Goal: Communication & Community: Answer question/provide support

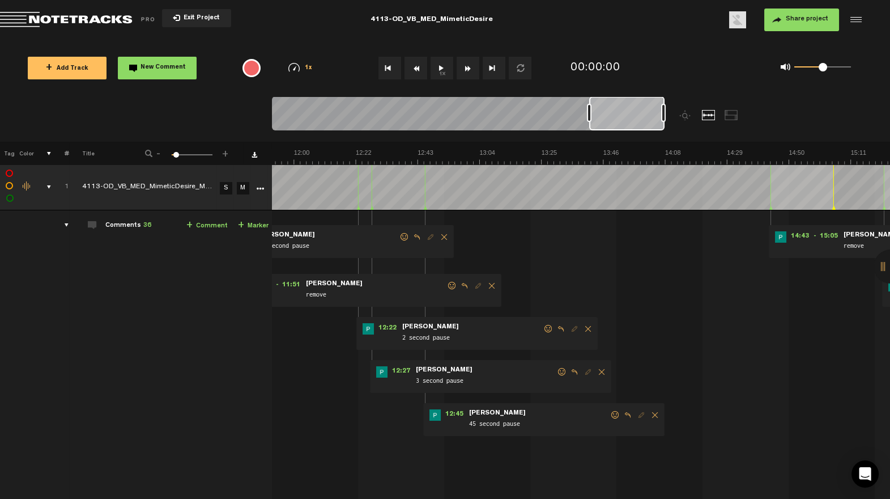
scroll to position [0, 8]
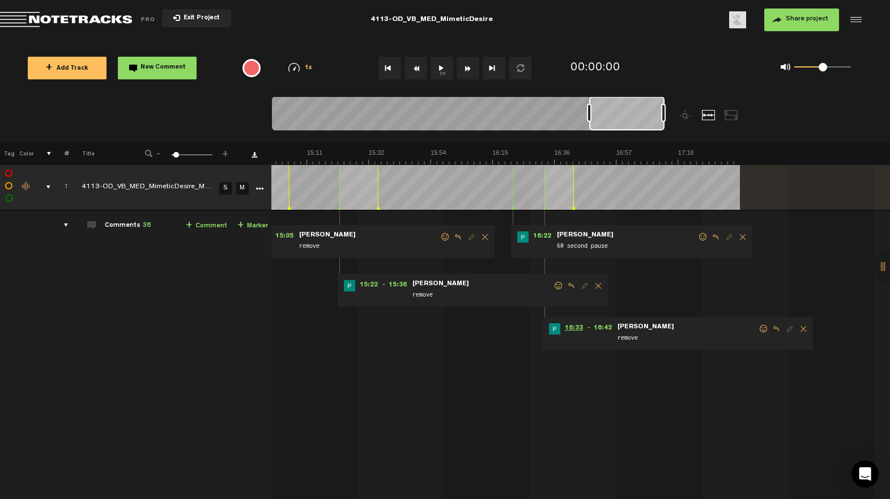
click at [560, 327] on span "16:33" at bounding box center [573, 328] width 27 height 11
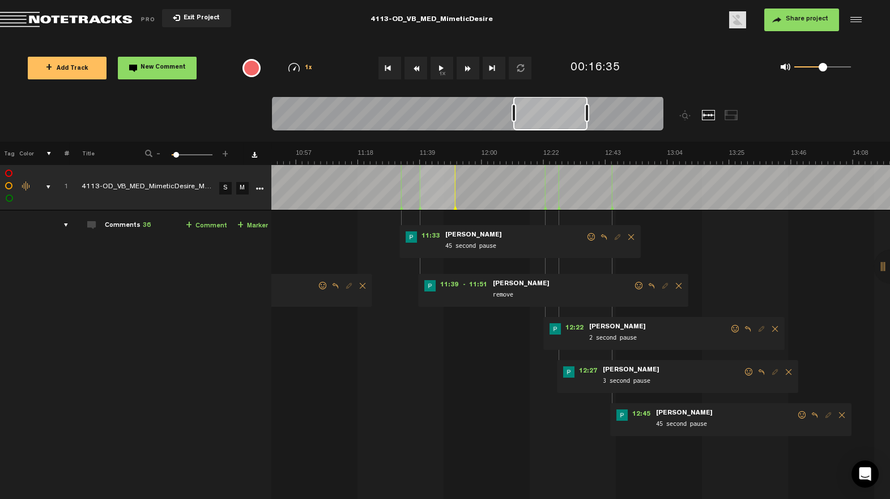
scroll to position [0, 1893]
drag, startPoint x: 636, startPoint y: 114, endPoint x: 561, endPoint y: 139, distance: 78.8
click at [561, 139] on div at bounding box center [516, 118] width 489 height 45
click at [798, 414] on span at bounding box center [802, 415] width 11 height 8
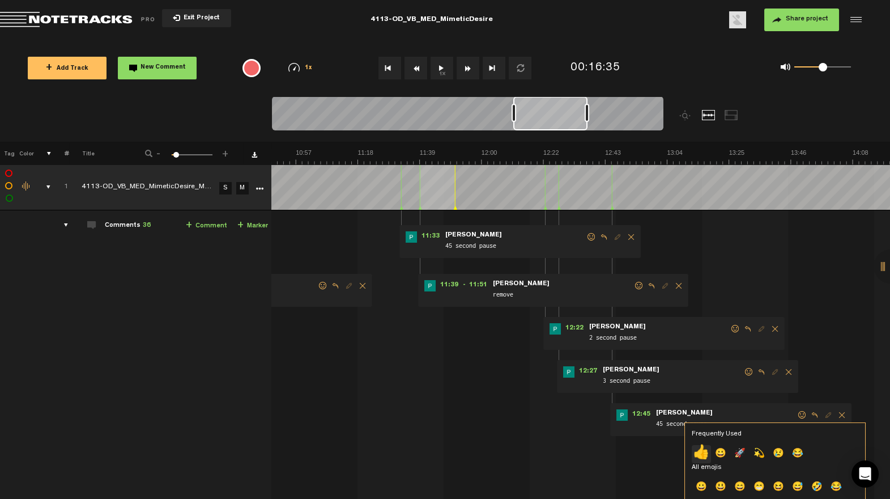
click at [701, 452] on p "👍" at bounding box center [701, 454] width 19 height 18
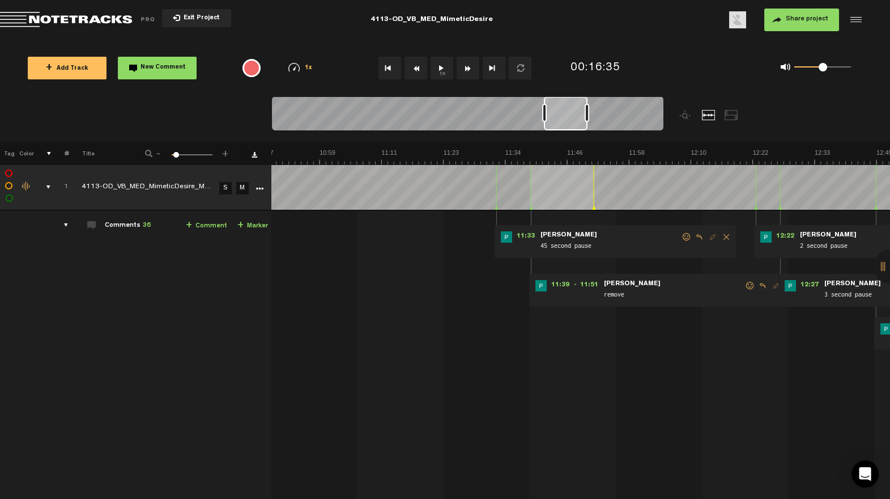
drag, startPoint x: 514, startPoint y: 111, endPoint x: 548, endPoint y: 113, distance: 34.0
click at [547, 112] on div at bounding box center [544, 113] width 5 height 18
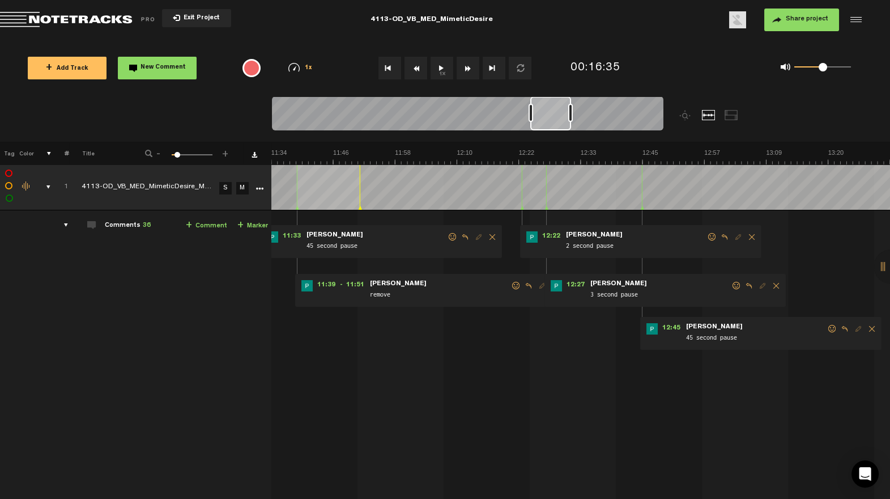
scroll to position [0, 3650]
drag, startPoint x: 564, startPoint y: 123, endPoint x: 555, endPoint y: 125, distance: 9.9
click at [553, 127] on div at bounding box center [550, 113] width 41 height 34
drag, startPoint x: 568, startPoint y: 116, endPoint x: 558, endPoint y: 120, distance: 10.6
click at [562, 120] on div at bounding box center [564, 113] width 5 height 18
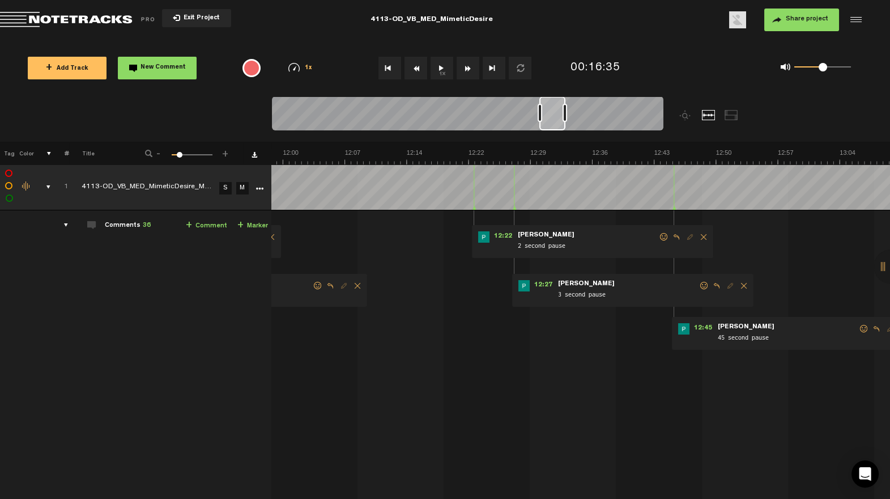
scroll to position [0, 6406]
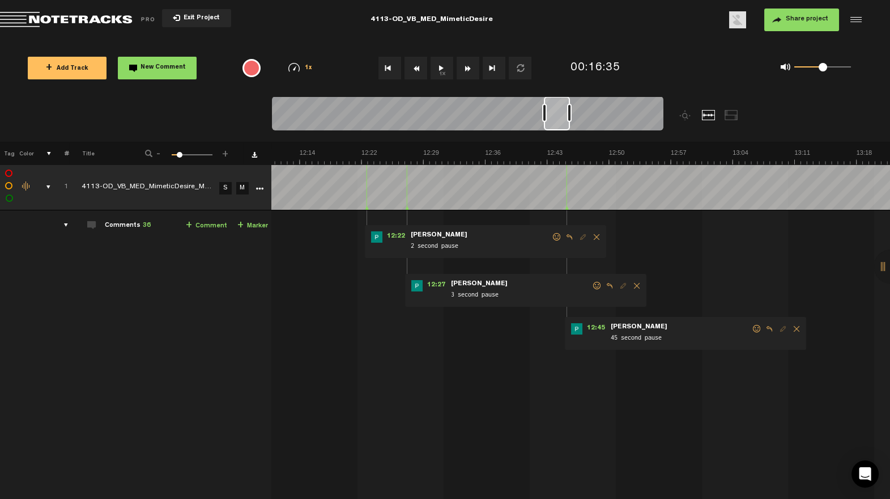
drag, startPoint x: 548, startPoint y: 126, endPoint x: 561, endPoint y: 126, distance: 13.0
click at [562, 126] on div at bounding box center [557, 113] width 26 height 34
click at [753, 326] on span at bounding box center [756, 329] width 11 height 8
click at [753, 331] on span at bounding box center [756, 329] width 11 height 8
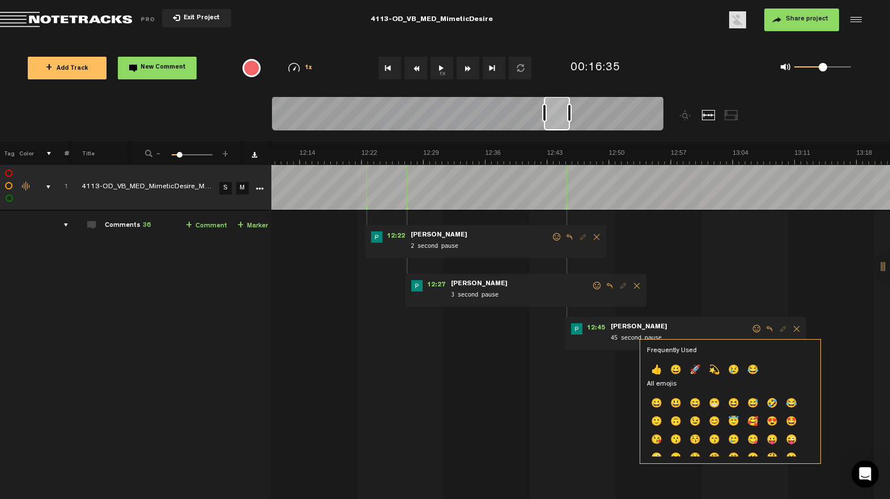
click at [657, 372] on p "👍" at bounding box center [656, 370] width 19 height 18
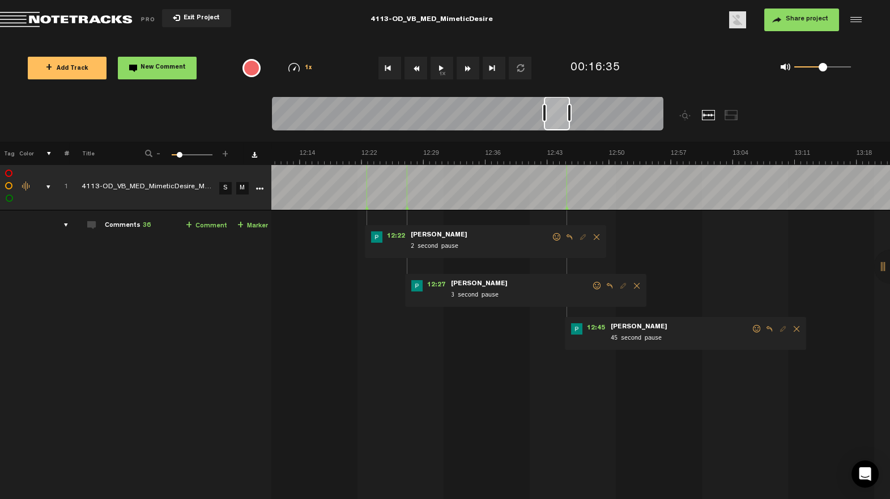
scroll to position [0, 6338]
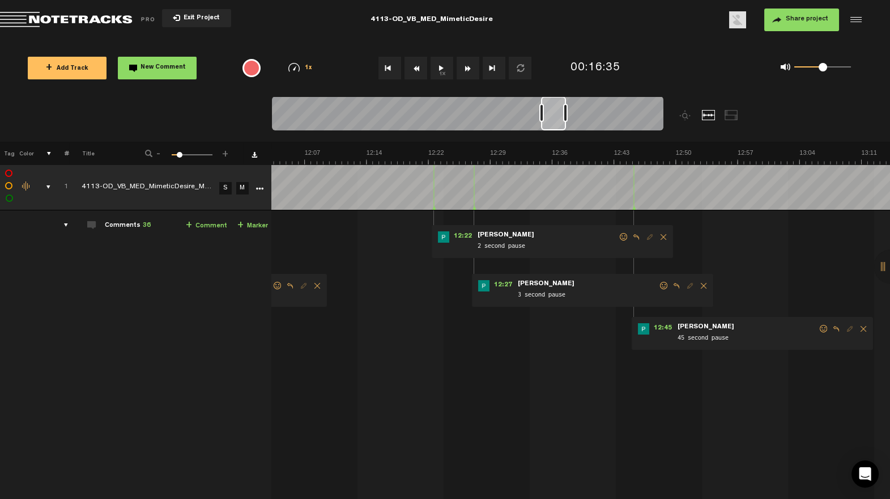
click at [553, 125] on div at bounding box center [553, 113] width 25 height 34
click at [658, 286] on span at bounding box center [663, 286] width 11 height 8
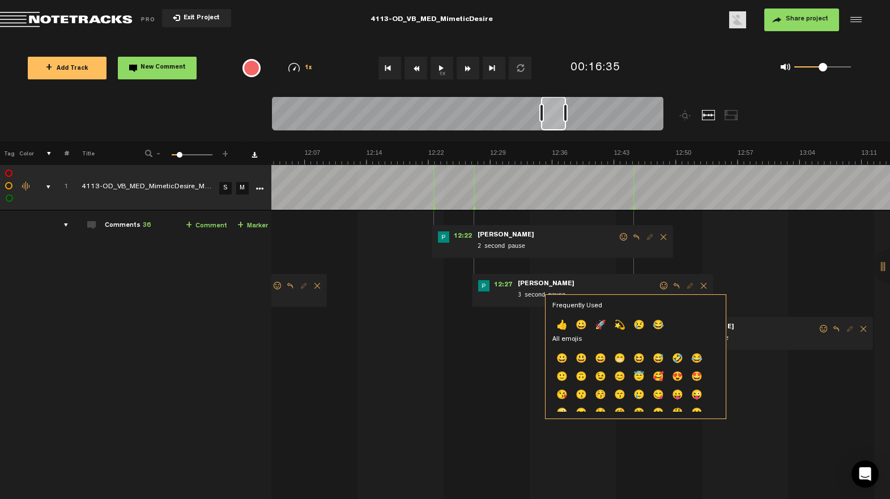
click at [568, 329] on p "👍" at bounding box center [561, 326] width 19 height 18
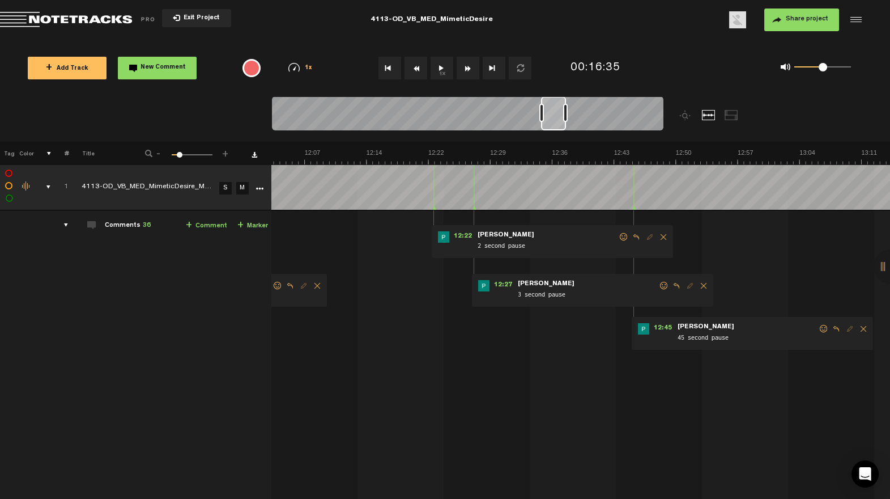
click at [620, 235] on span at bounding box center [623, 237] width 11 height 8
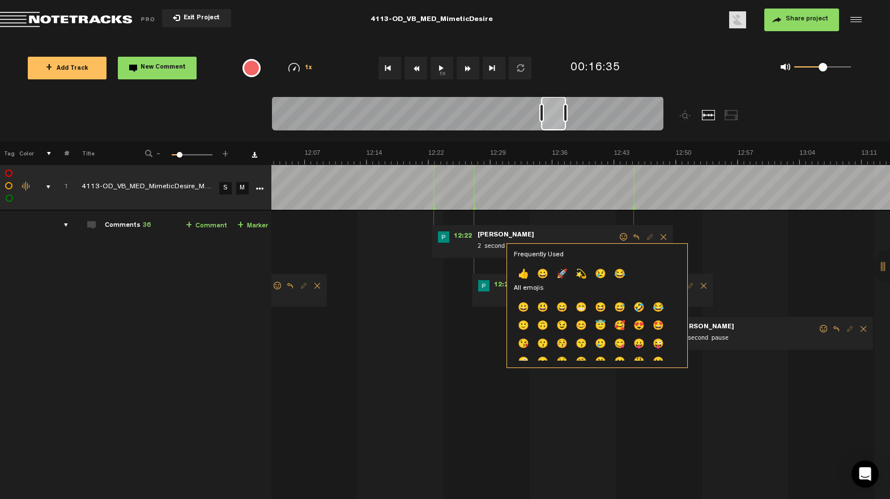
click at [525, 269] on p "👍" at bounding box center [523, 275] width 19 height 18
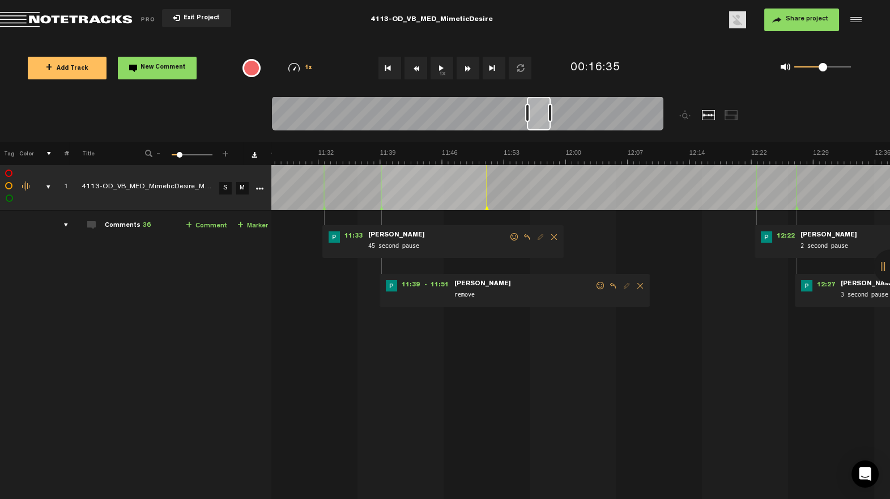
scroll to position [0, 5963]
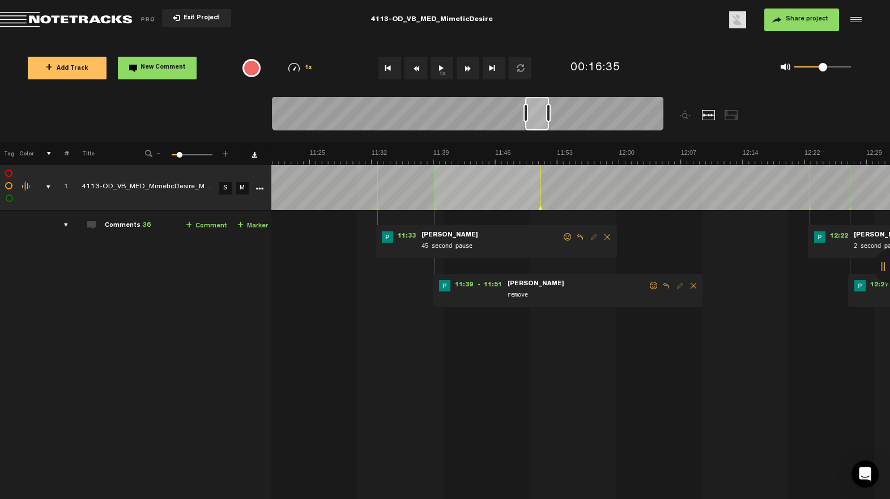
drag, startPoint x: 559, startPoint y: 128, endPoint x: 544, endPoint y: 136, distance: 16.2
click at [543, 135] on div at bounding box center [516, 118] width 489 height 45
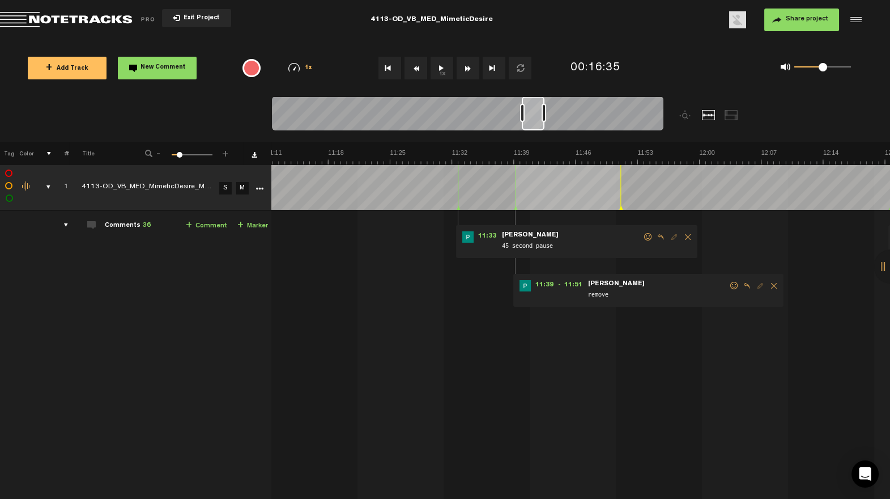
drag, startPoint x: 544, startPoint y: 126, endPoint x: 542, endPoint y: 138, distance: 12.1
click at [540, 129] on div at bounding box center [533, 113] width 23 height 34
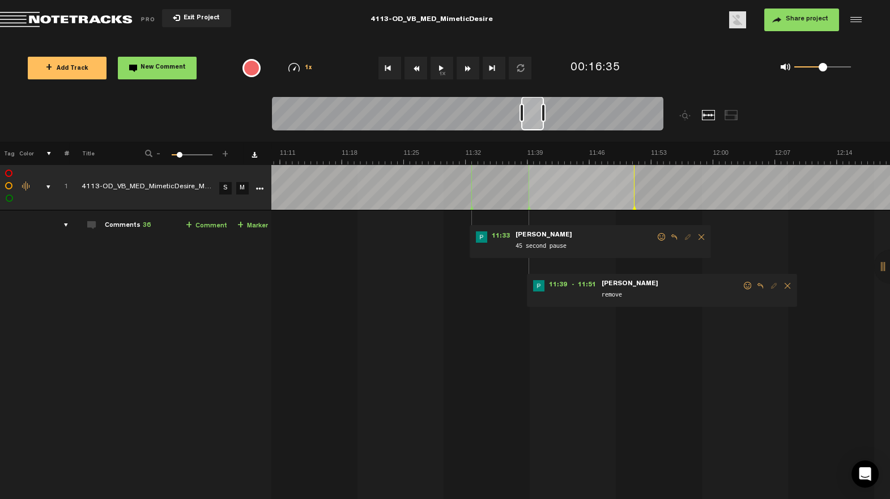
scroll to position [0, 5841]
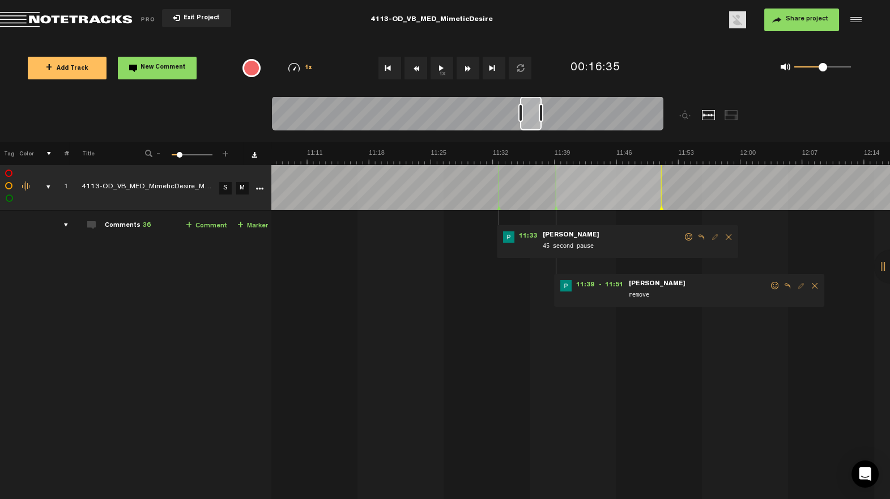
click at [531, 129] on div at bounding box center [531, 113] width 22 height 34
drag, startPoint x: 681, startPoint y: 235, endPoint x: 652, endPoint y: 247, distance: 31.8
click at [683, 235] on span at bounding box center [688, 237] width 11 height 8
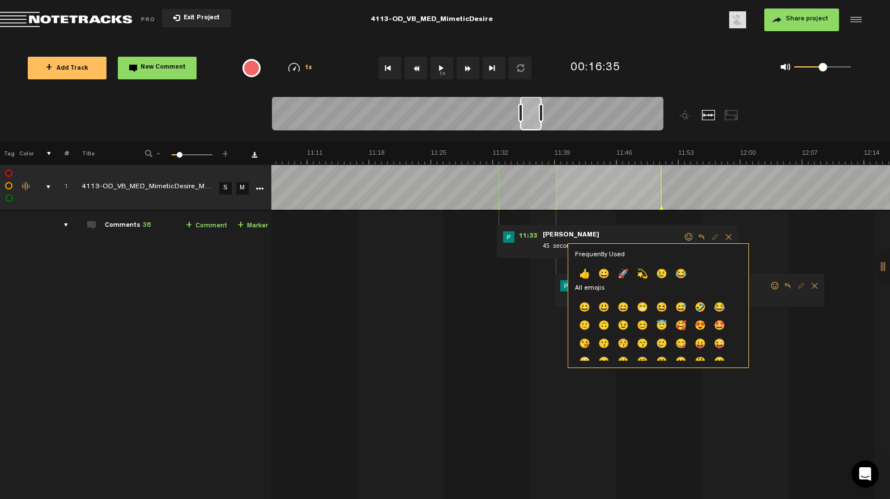
drag, startPoint x: 586, startPoint y: 270, endPoint x: 519, endPoint y: 137, distance: 149.0
click at [586, 270] on p "👍" at bounding box center [584, 275] width 19 height 18
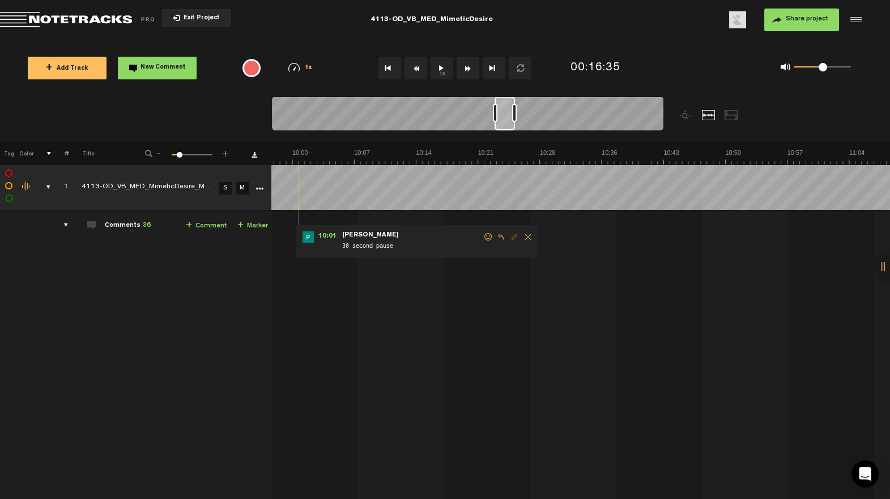
drag, startPoint x: 533, startPoint y: 129, endPoint x: 506, endPoint y: 135, distance: 26.8
click at [506, 135] on div at bounding box center [516, 118] width 489 height 45
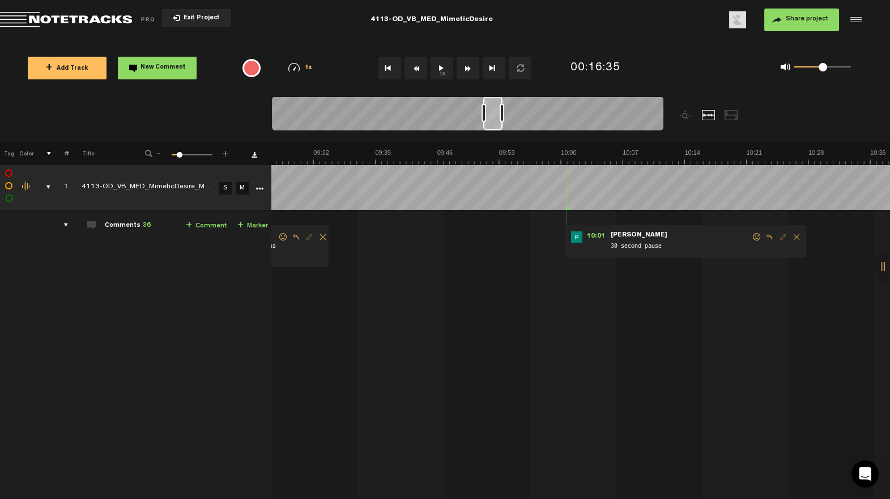
scroll to position [0, 4928]
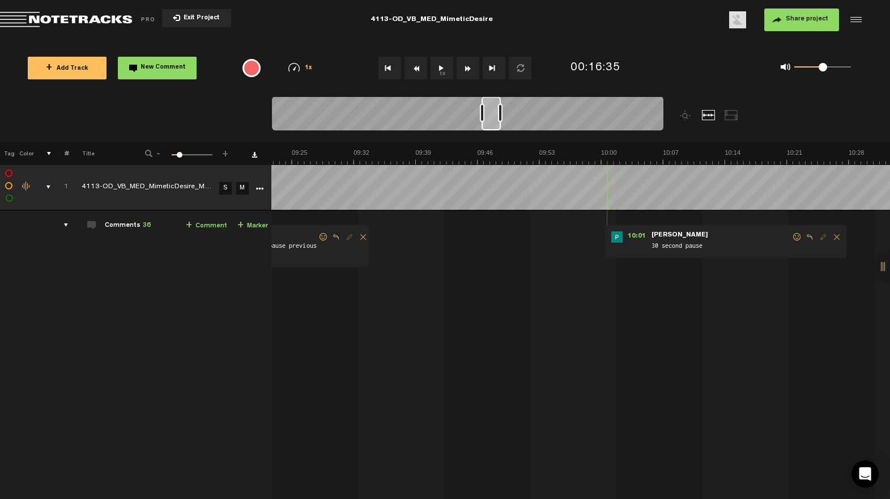
drag, startPoint x: 504, startPoint y: 125, endPoint x: 491, endPoint y: 129, distance: 13.1
click at [491, 129] on div at bounding box center [491, 113] width 19 height 34
drag, startPoint x: 795, startPoint y: 238, endPoint x: 772, endPoint y: 248, distance: 24.8
click at [794, 238] on span at bounding box center [796, 237] width 11 height 8
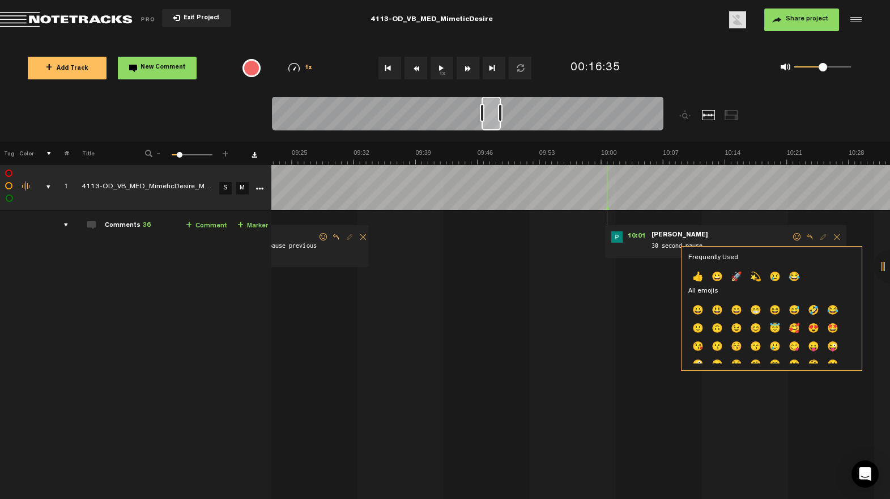
drag, startPoint x: 698, startPoint y: 273, endPoint x: 690, endPoint y: 268, distance: 9.1
click at [698, 273] on p "👍" at bounding box center [697, 278] width 19 height 18
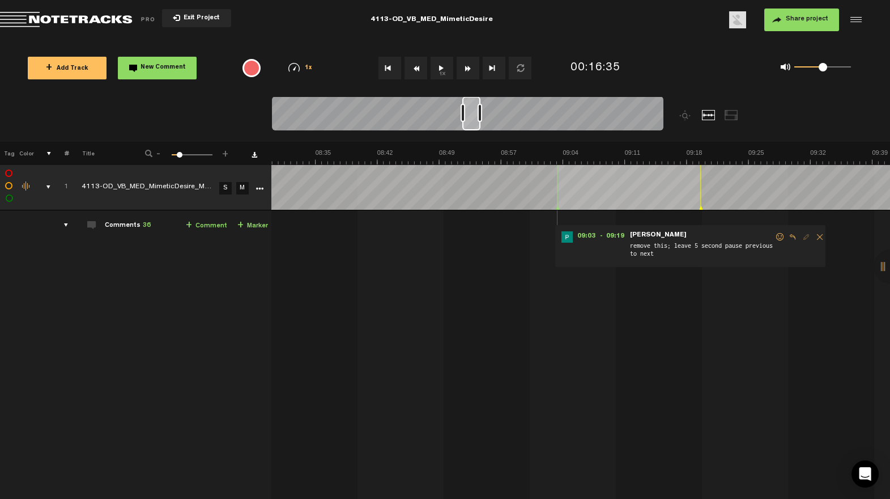
scroll to position [0, 4472]
drag, startPoint x: 490, startPoint y: 124, endPoint x: 472, endPoint y: 130, distance: 19.2
click at [472, 130] on div at bounding box center [467, 115] width 391 height 38
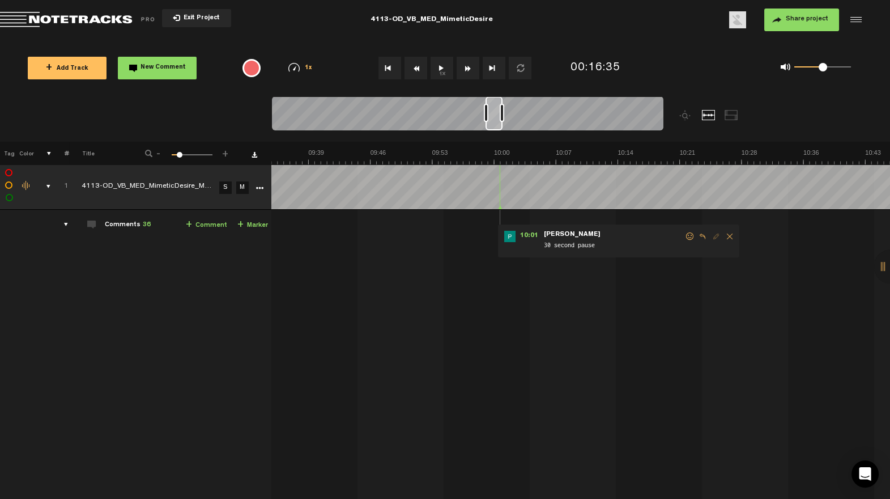
scroll to position [0, 5022]
drag, startPoint x: 470, startPoint y: 127, endPoint x: 493, endPoint y: 139, distance: 25.6
click at [493, 139] on div at bounding box center [516, 118] width 489 height 45
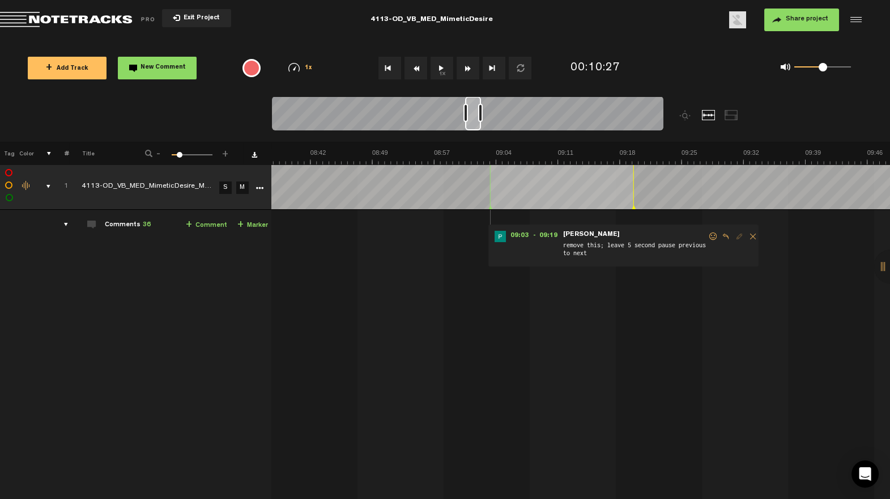
scroll to position [0, 4525]
drag, startPoint x: 497, startPoint y: 126, endPoint x: 484, endPoint y: 140, distance: 19.3
click at [477, 133] on div at bounding box center [467, 115] width 391 height 38
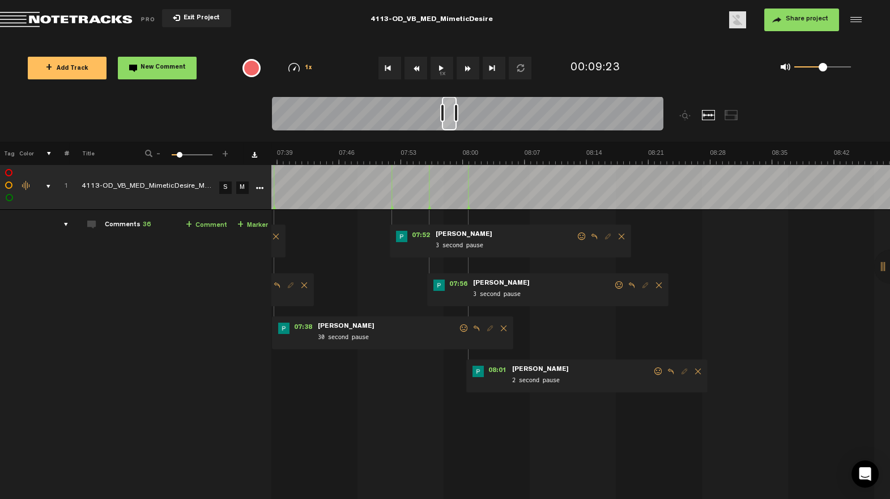
scroll to position [0, 3881]
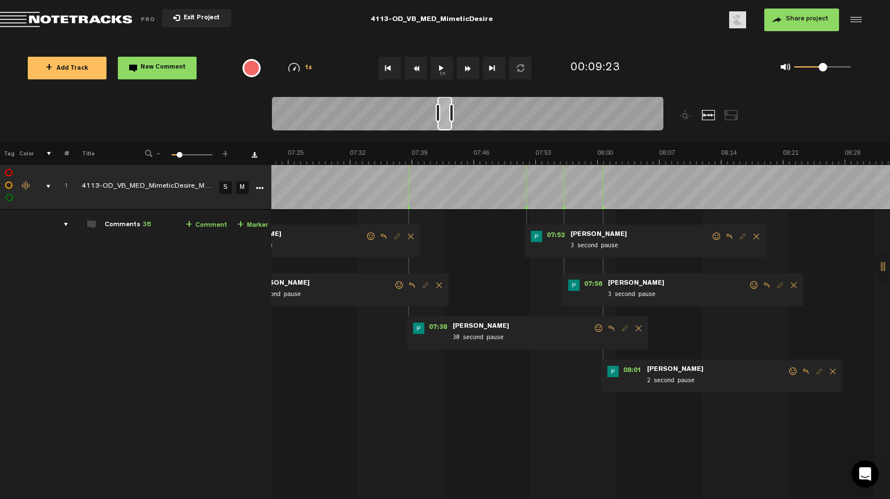
drag, startPoint x: 472, startPoint y: 127, endPoint x: 445, endPoint y: 131, distance: 27.4
click at [445, 131] on div at bounding box center [467, 115] width 391 height 38
click at [787, 372] on span at bounding box center [792, 371] width 11 height 8
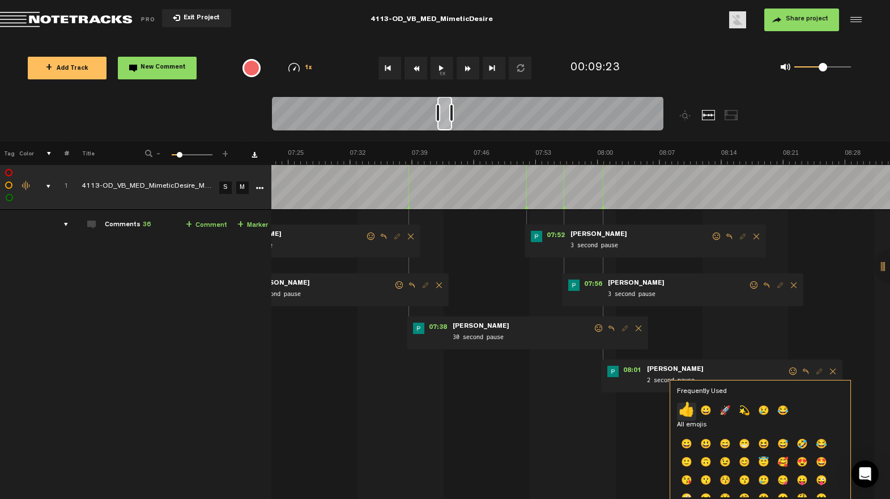
click at [683, 410] on p "👍" at bounding box center [686, 411] width 19 height 18
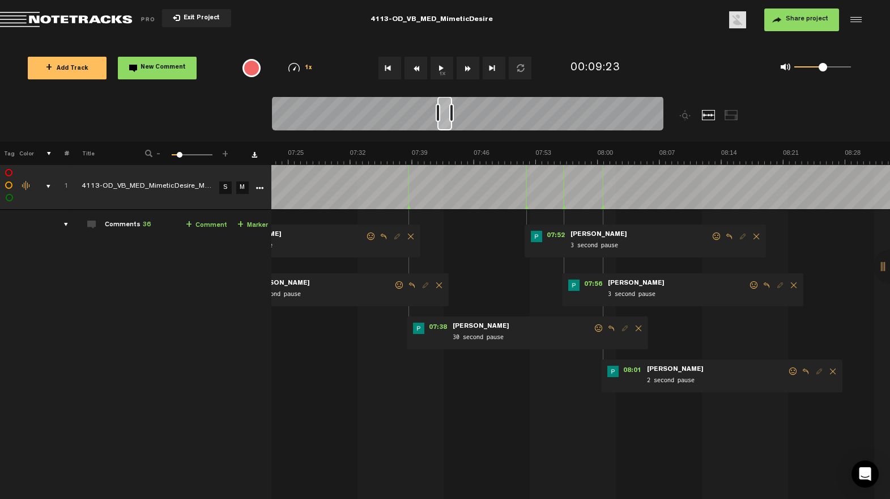
drag, startPoint x: 708, startPoint y: 235, endPoint x: 674, endPoint y: 250, distance: 37.0
click at [711, 235] on span at bounding box center [716, 236] width 11 height 8
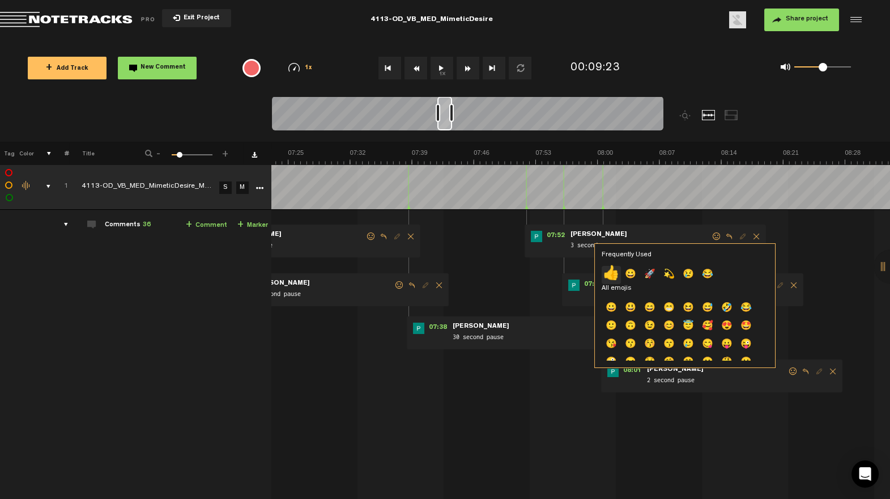
click at [610, 275] on p "👍" at bounding box center [611, 275] width 19 height 18
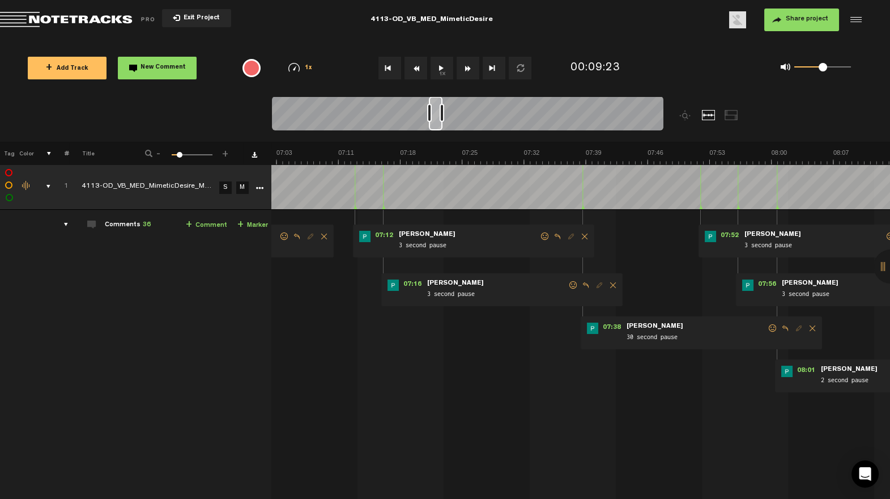
scroll to position [0, 3652]
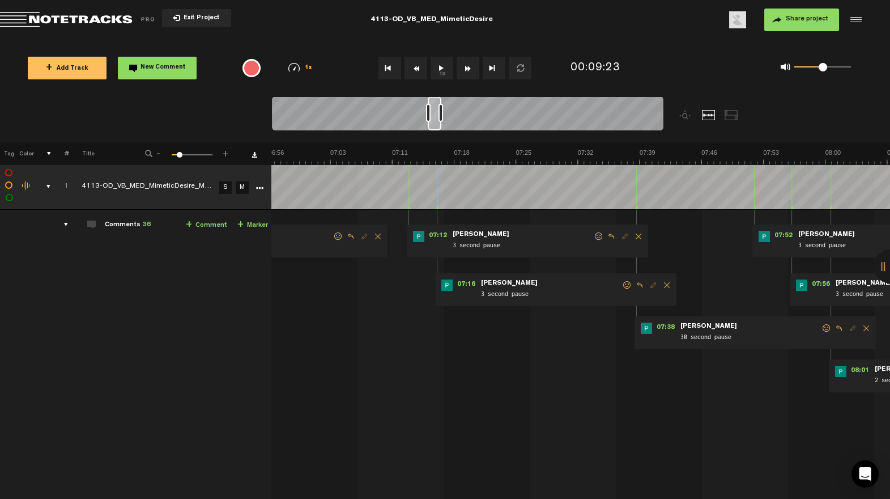
drag, startPoint x: 448, startPoint y: 127, endPoint x: 437, endPoint y: 129, distance: 10.8
click at [438, 128] on div at bounding box center [435, 113] width 14 height 34
drag, startPoint x: 820, startPoint y: 328, endPoint x: 761, endPoint y: 337, distance: 59.5
click at [821, 328] on span at bounding box center [826, 328] width 11 height 8
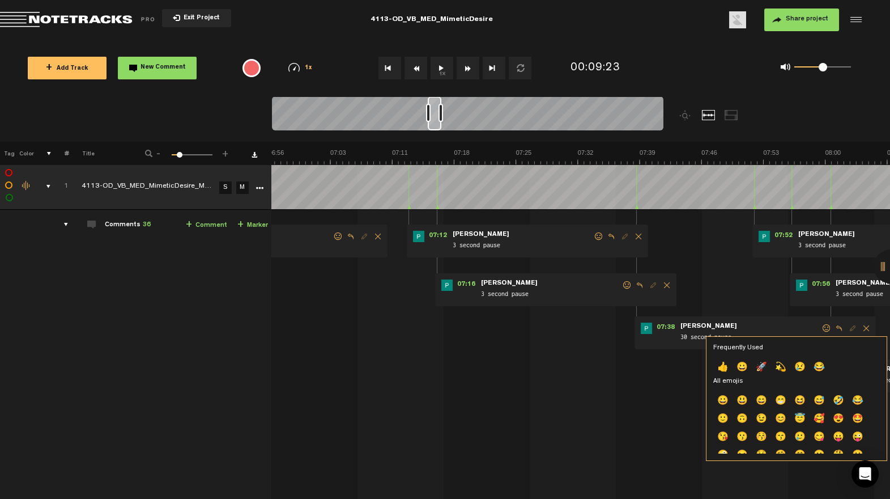
click at [723, 366] on p "👍" at bounding box center [722, 368] width 19 height 18
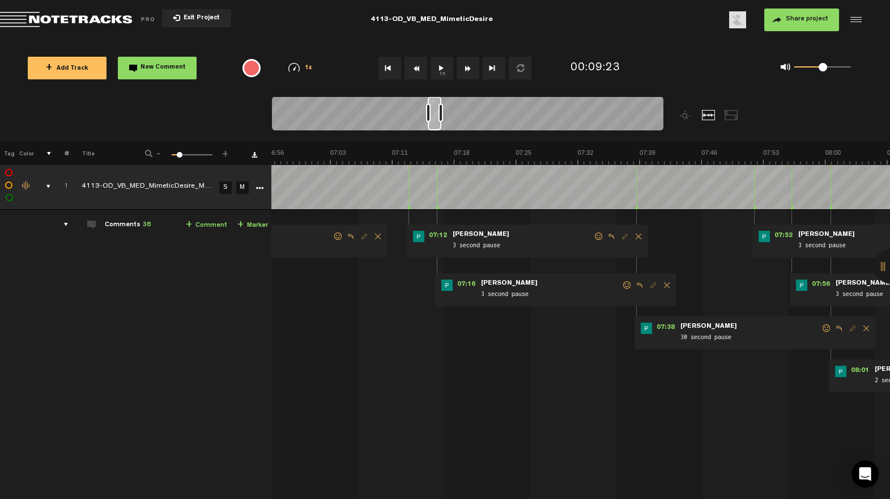
drag, startPoint x: 619, startPoint y: 286, endPoint x: 604, endPoint y: 291, distance: 15.6
click at [621, 286] on span at bounding box center [626, 285] width 11 height 8
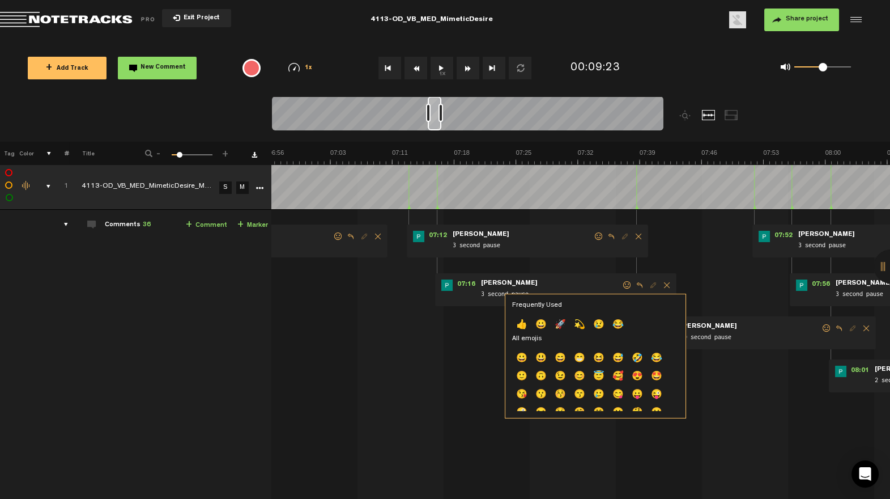
drag, startPoint x: 521, startPoint y: 320, endPoint x: 534, endPoint y: 303, distance: 21.8
click at [521, 320] on p "👍" at bounding box center [521, 325] width 19 height 18
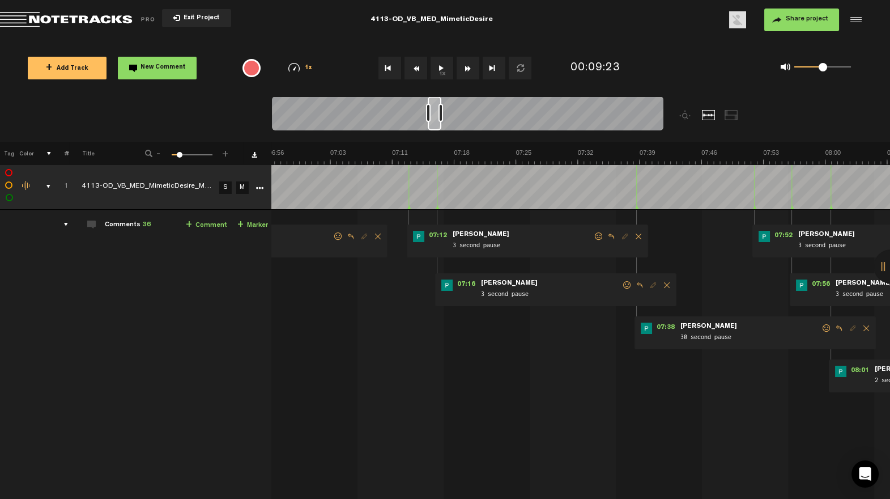
drag, startPoint x: 590, startPoint y: 234, endPoint x: 577, endPoint y: 236, distance: 13.8
click at [593, 235] on span at bounding box center [598, 236] width 11 height 8
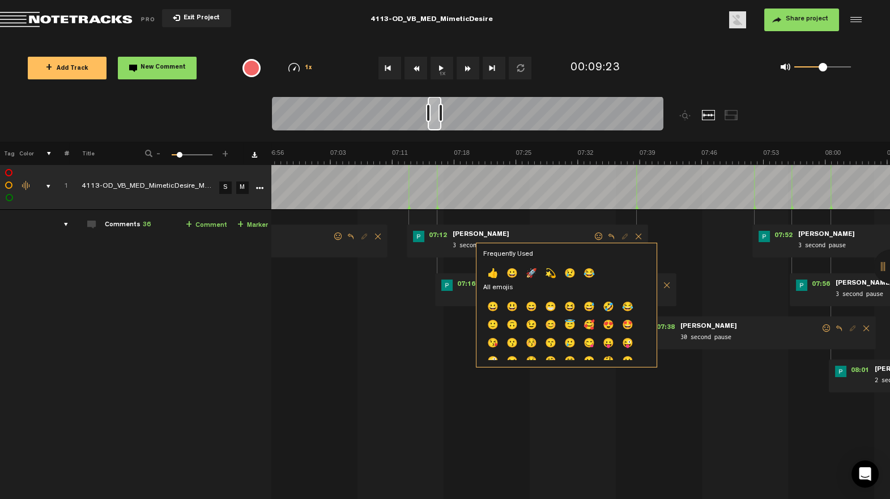
click at [488, 267] on p "👍" at bounding box center [492, 274] width 19 height 18
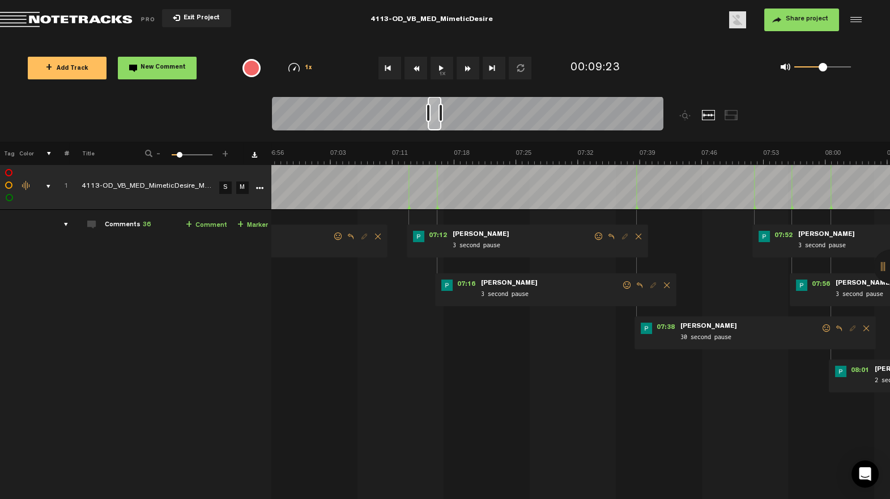
click at [593, 237] on span at bounding box center [598, 236] width 11 height 8
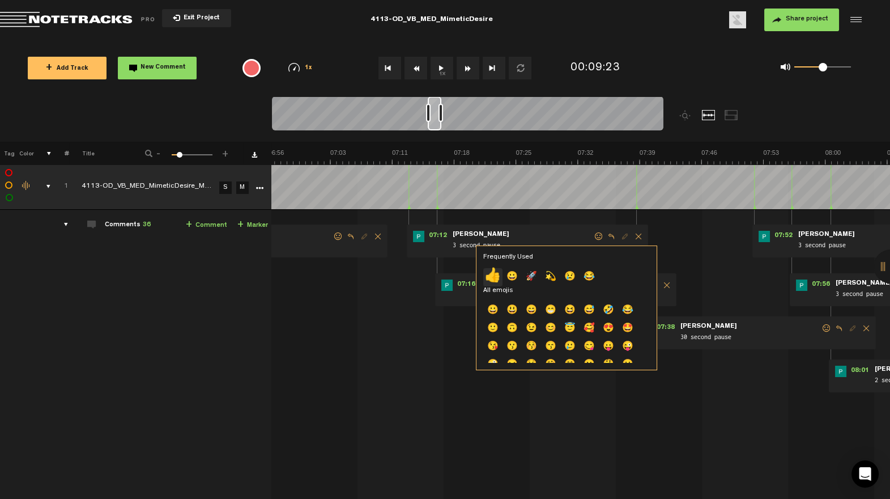
click at [490, 276] on p "👍" at bounding box center [492, 277] width 19 height 18
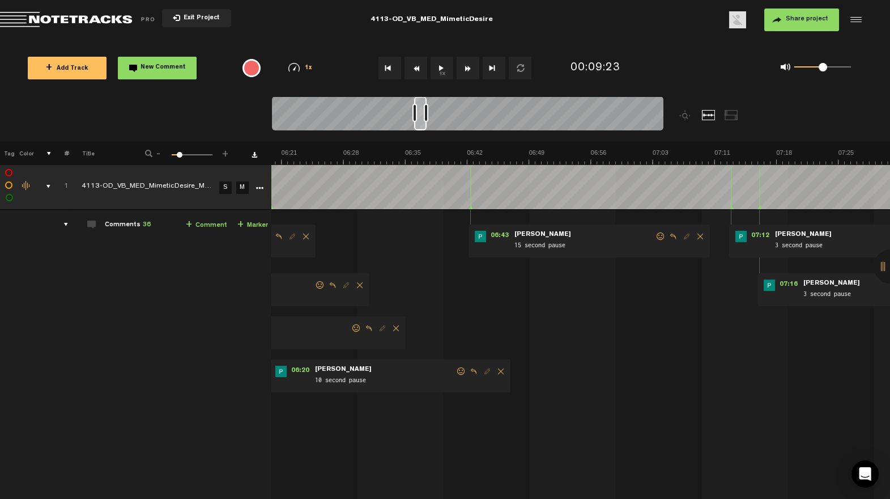
drag, startPoint x: 433, startPoint y: 129, endPoint x: 419, endPoint y: 138, distance: 17.3
click at [419, 133] on div at bounding box center [467, 115] width 391 height 38
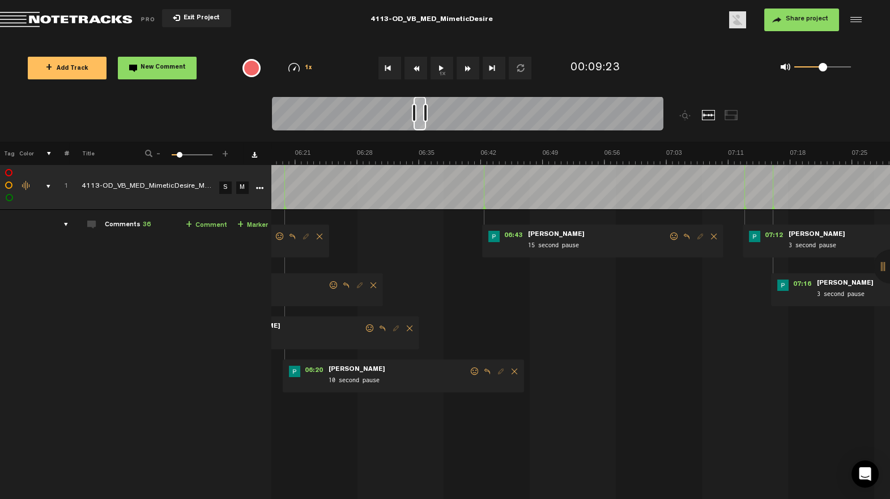
click at [669, 237] on span at bounding box center [674, 236] width 11 height 8
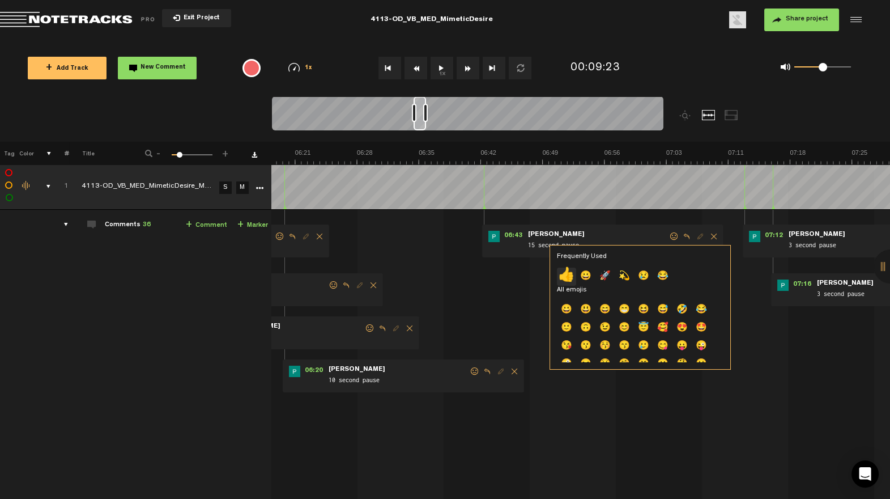
click at [569, 279] on p "👍" at bounding box center [566, 276] width 19 height 18
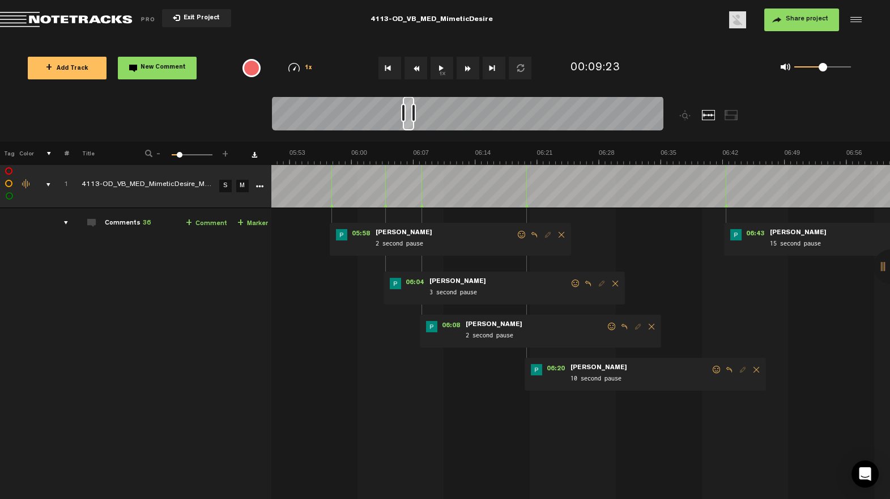
scroll to position [0, 3062]
drag, startPoint x: 421, startPoint y: 128, endPoint x: 411, endPoint y: 130, distance: 11.0
click at [411, 131] on div at bounding box center [467, 115] width 391 height 38
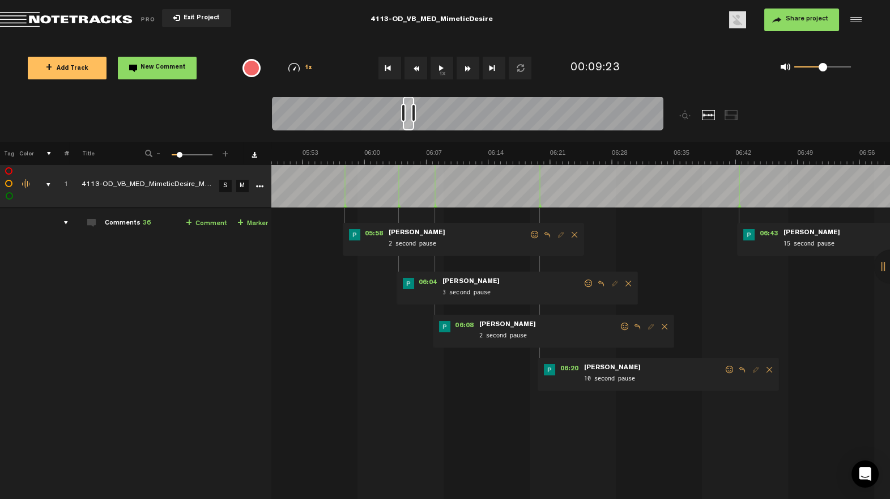
click at [724, 367] on span at bounding box center [729, 369] width 11 height 8
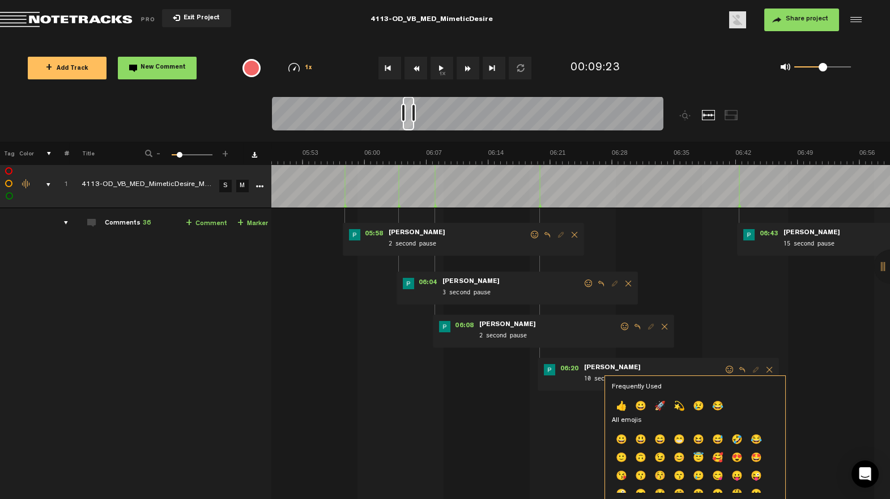
click at [620, 401] on p "👍" at bounding box center [621, 407] width 19 height 18
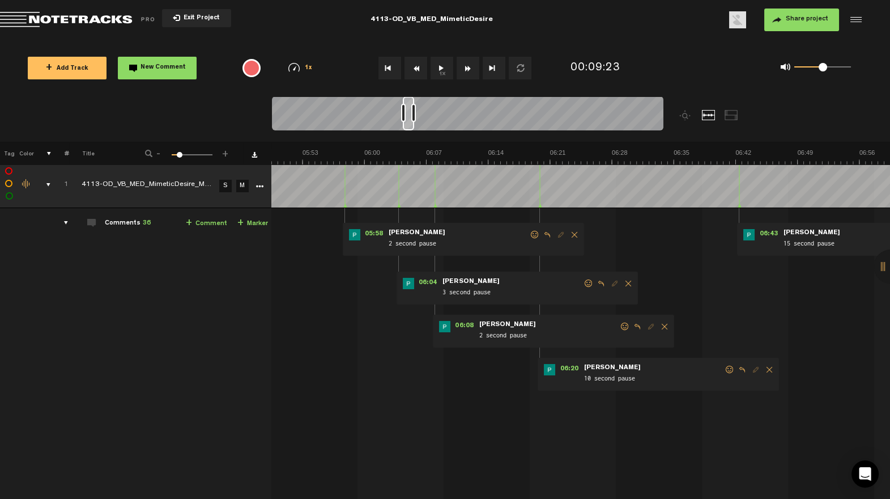
click at [619, 329] on span at bounding box center [624, 326] width 11 height 8
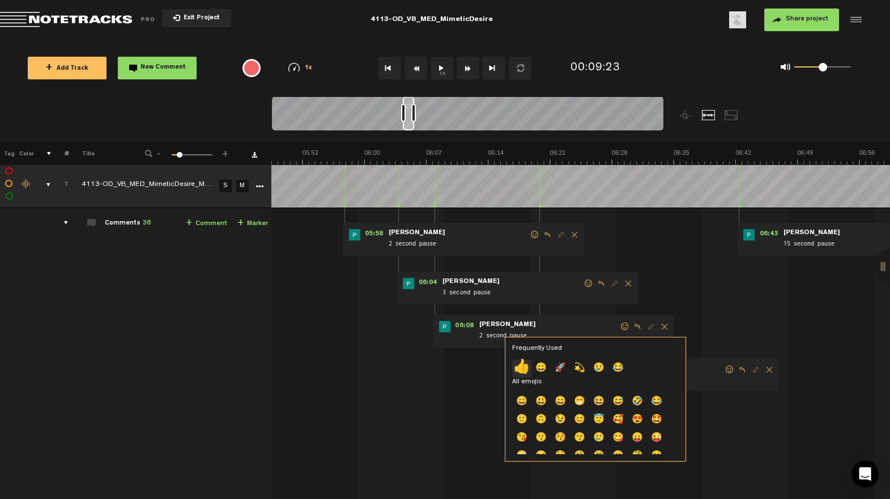
click at [525, 365] on p "👍" at bounding box center [521, 368] width 19 height 18
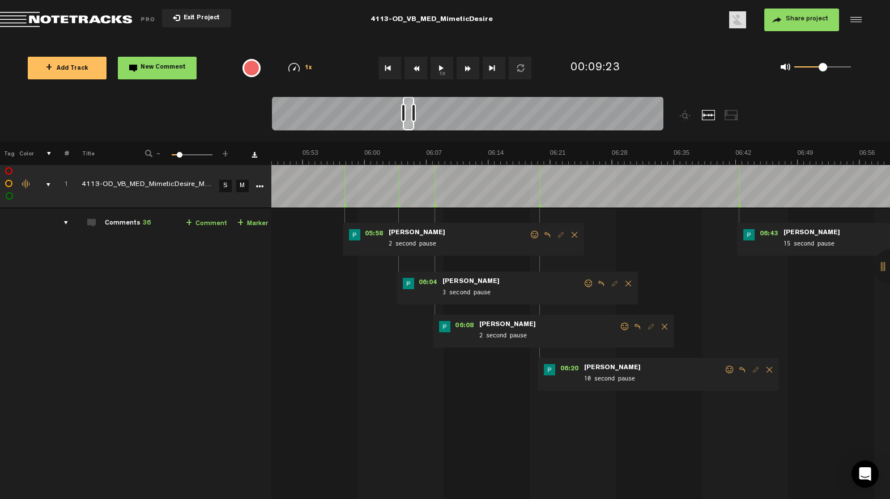
click at [583, 283] on span at bounding box center [588, 283] width 11 height 8
click at [583, 280] on span at bounding box center [588, 283] width 11 height 8
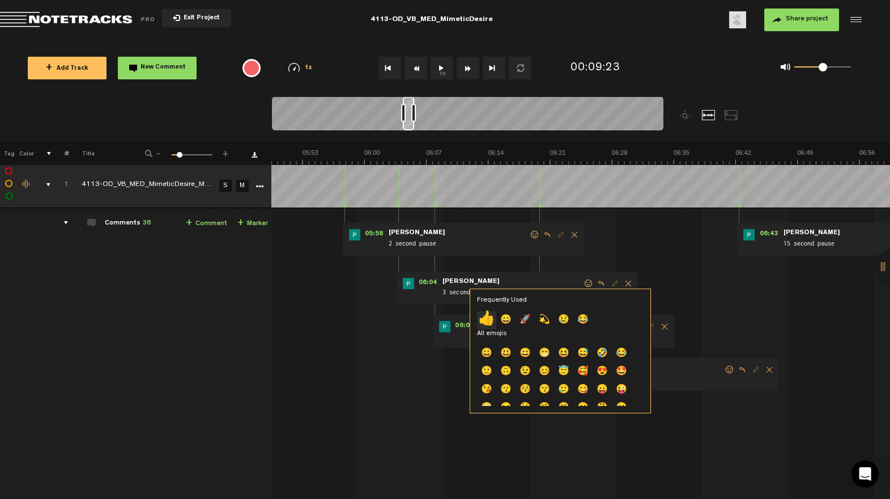
click at [489, 315] on p "👍" at bounding box center [486, 320] width 19 height 18
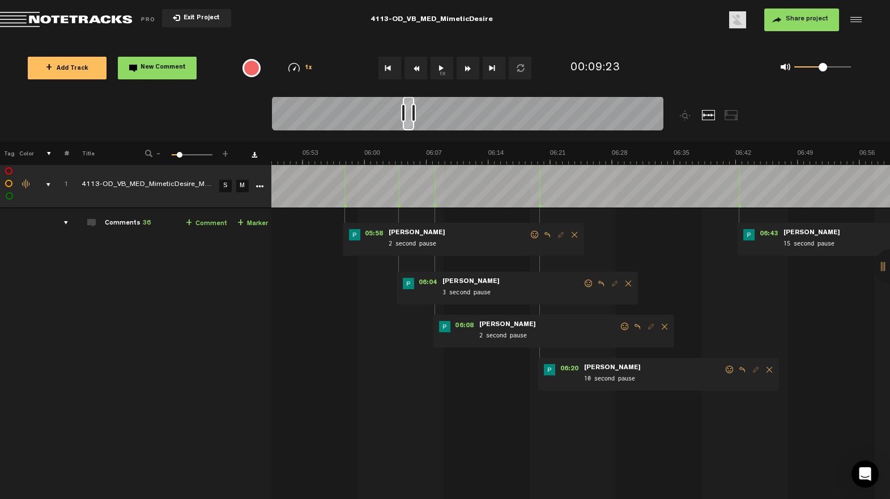
click at [583, 284] on span at bounding box center [588, 283] width 11 height 8
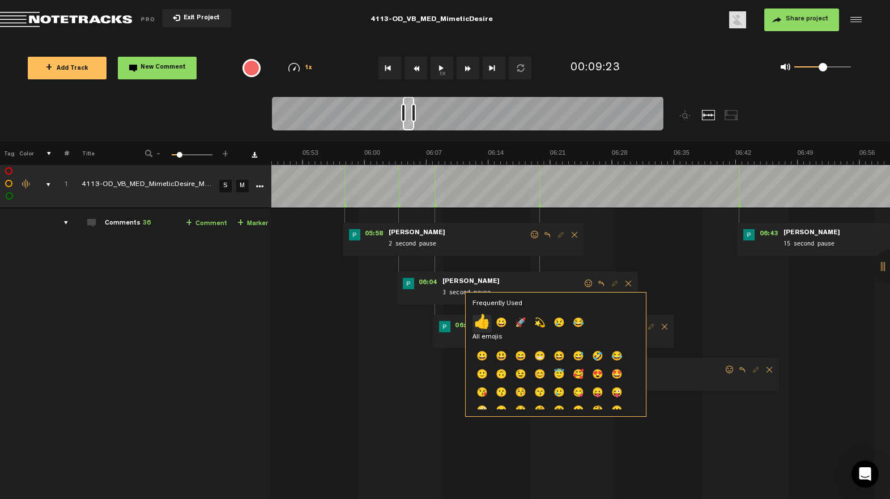
click at [482, 322] on p "👍" at bounding box center [481, 323] width 19 height 18
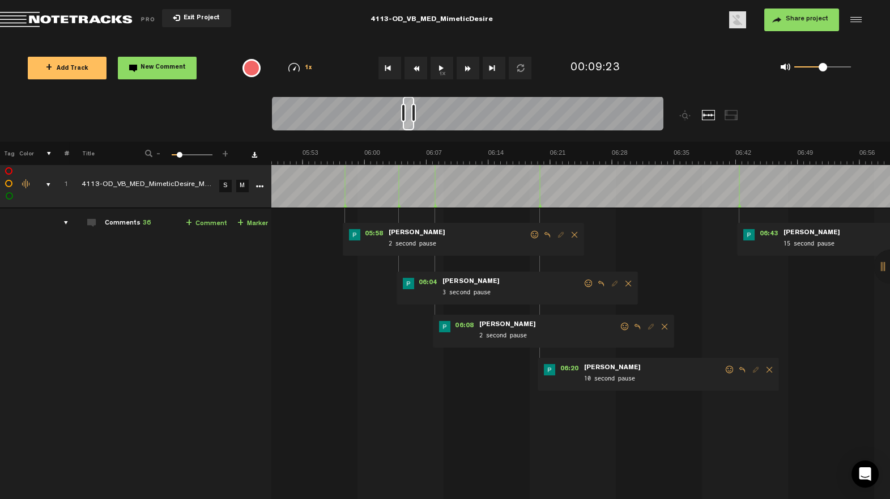
click at [529, 235] on span at bounding box center [534, 235] width 11 height 8
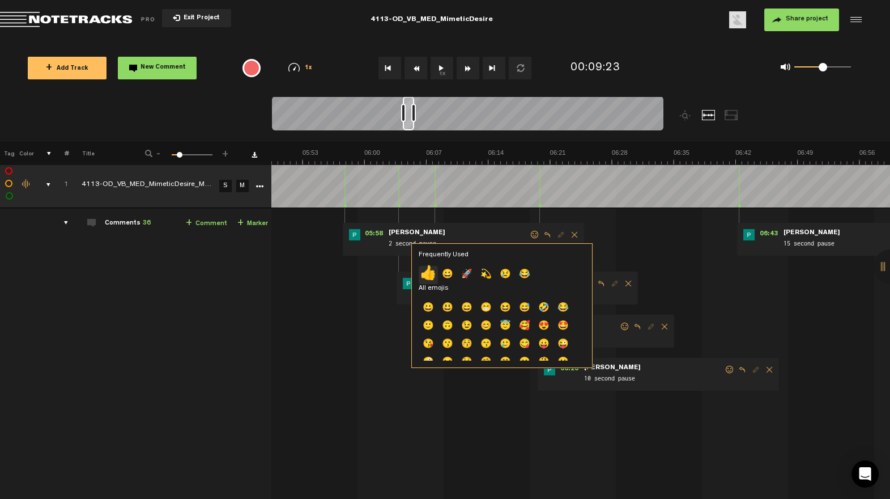
click at [431, 273] on p "👍" at bounding box center [428, 275] width 19 height 18
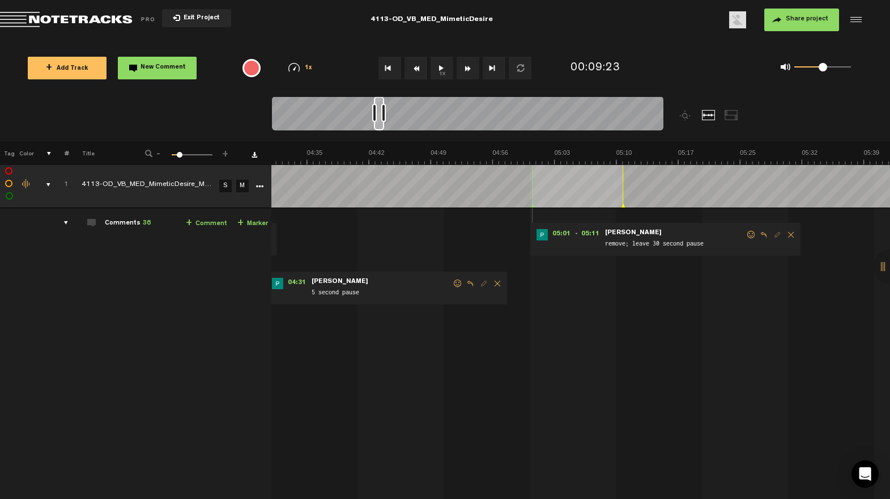
scroll to position [0, 2377]
drag, startPoint x: 410, startPoint y: 126, endPoint x: 381, endPoint y: 139, distance: 31.7
click at [381, 139] on div at bounding box center [516, 118] width 489 height 45
click at [746, 236] on span at bounding box center [751, 235] width 11 height 8
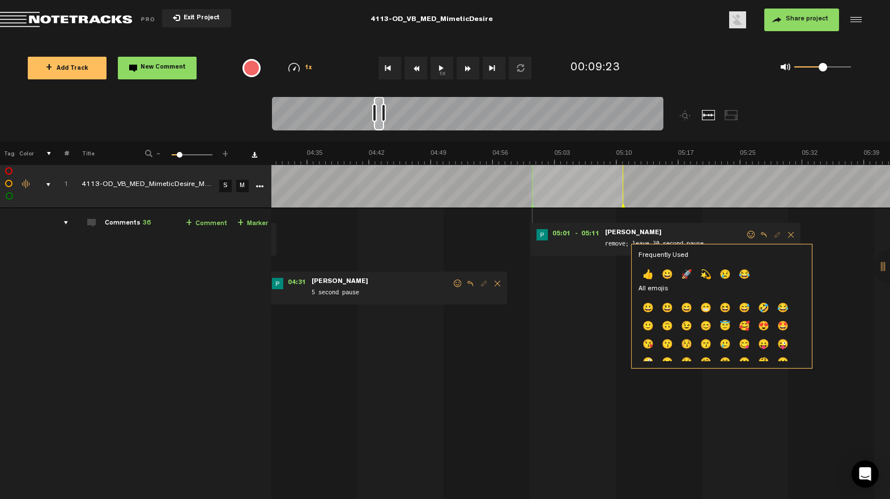
click at [648, 269] on p "👍" at bounding box center [647, 275] width 19 height 18
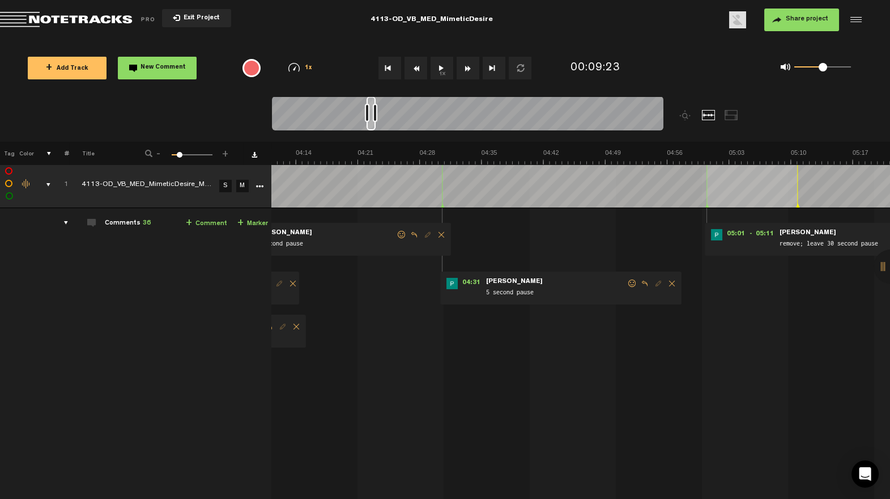
scroll to position [0, 2135]
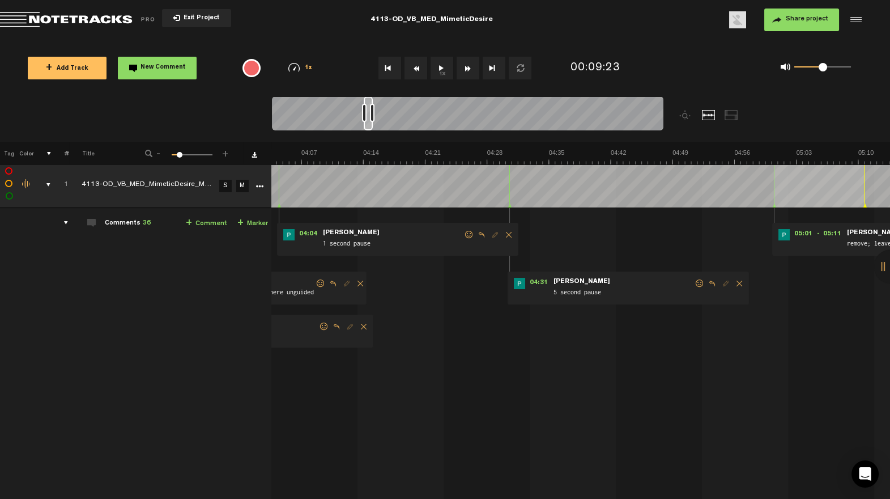
click at [374, 130] on div at bounding box center [467, 115] width 391 height 38
drag, startPoint x: 689, startPoint y: 280, endPoint x: 645, endPoint y: 299, distance: 48.0
click at [694, 280] on span at bounding box center [699, 283] width 11 height 8
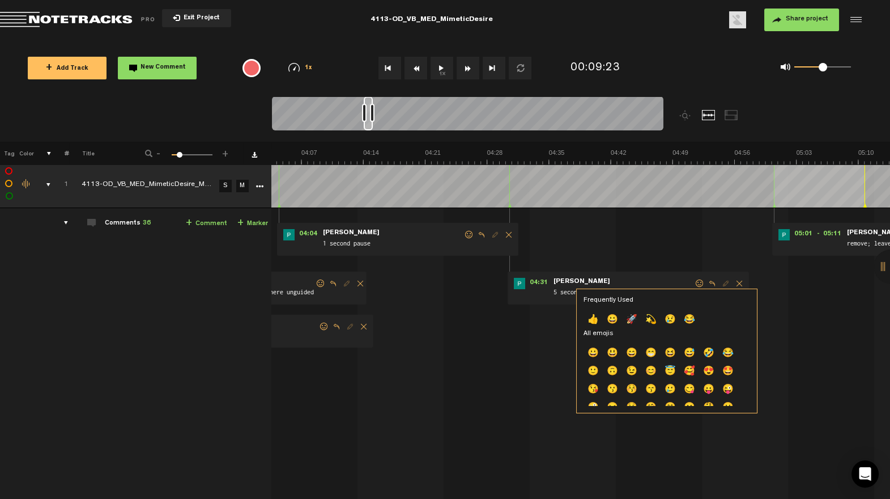
drag, startPoint x: 593, startPoint y: 318, endPoint x: 583, endPoint y: 305, distance: 16.5
click at [593, 318] on p "👍" at bounding box center [593, 320] width 19 height 18
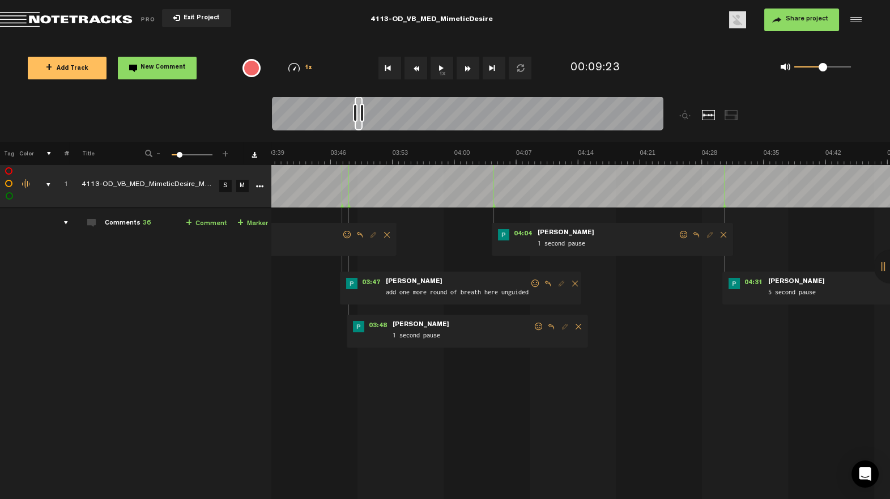
scroll to position [0, 1893]
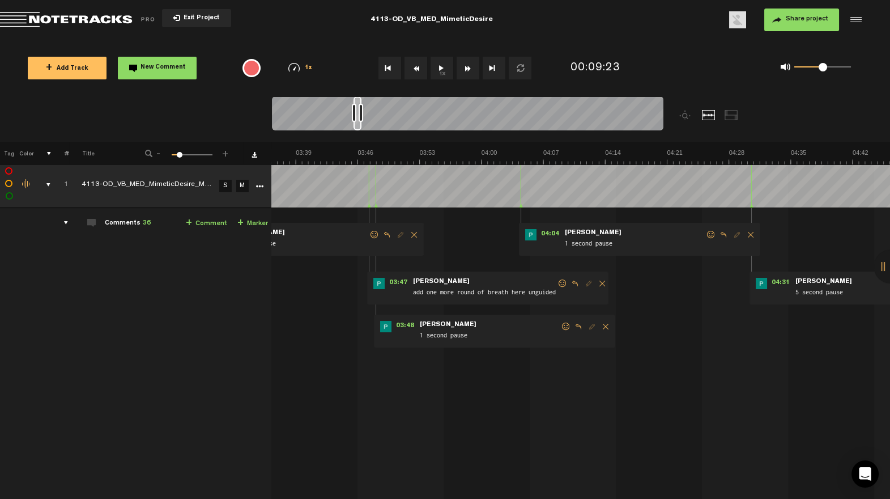
drag, startPoint x: 368, startPoint y: 130, endPoint x: 358, endPoint y: 135, distance: 11.4
click at [358, 134] on div at bounding box center [516, 118] width 489 height 45
click at [705, 233] on span at bounding box center [710, 235] width 11 height 8
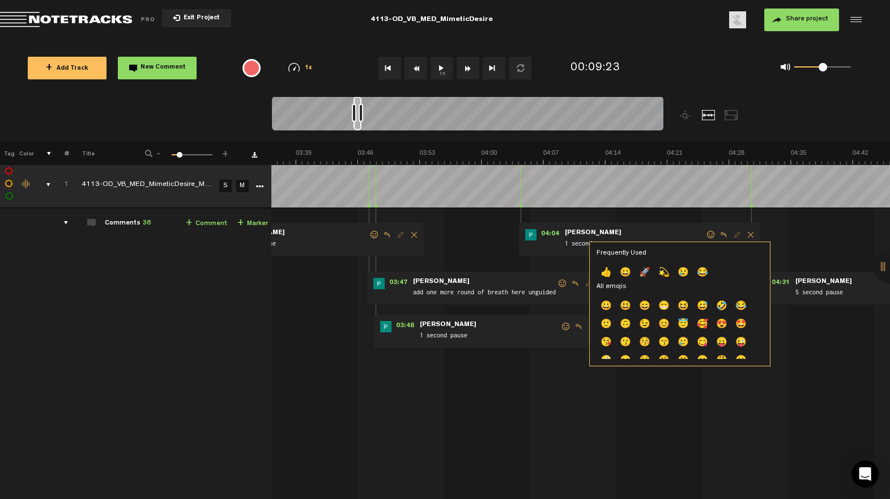
click at [606, 269] on p "👍" at bounding box center [606, 273] width 19 height 18
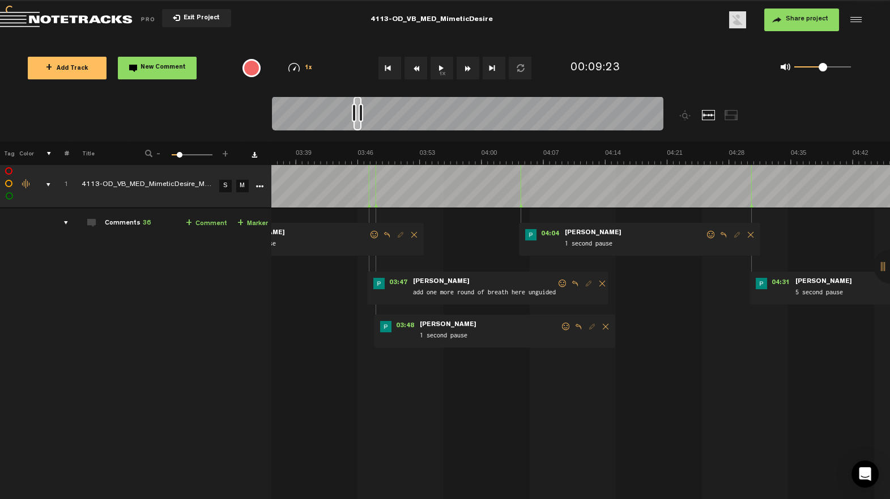
scroll to position [3, 8]
click at [560, 329] on span at bounding box center [565, 326] width 11 height 8
drag, startPoint x: 555, startPoint y: 323, endPoint x: 542, endPoint y: 332, distance: 15.6
click at [560, 323] on span at bounding box center [565, 326] width 11 height 8
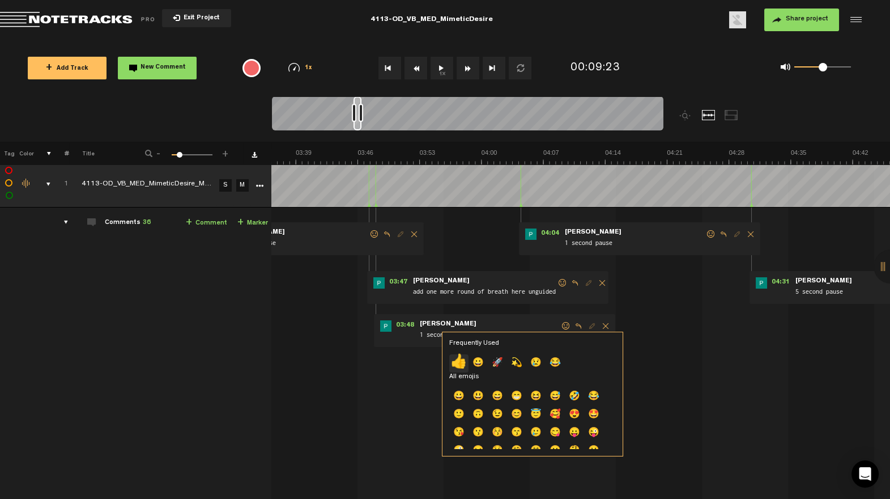
click at [458, 359] on p "👍" at bounding box center [458, 363] width 19 height 18
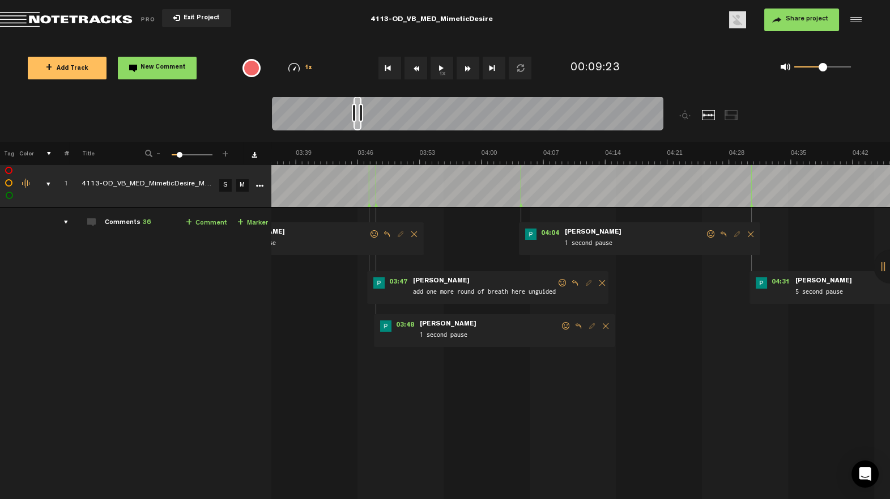
drag, startPoint x: 552, startPoint y: 282, endPoint x: 527, endPoint y: 296, distance: 28.2
click at [557, 282] on span at bounding box center [562, 283] width 11 height 8
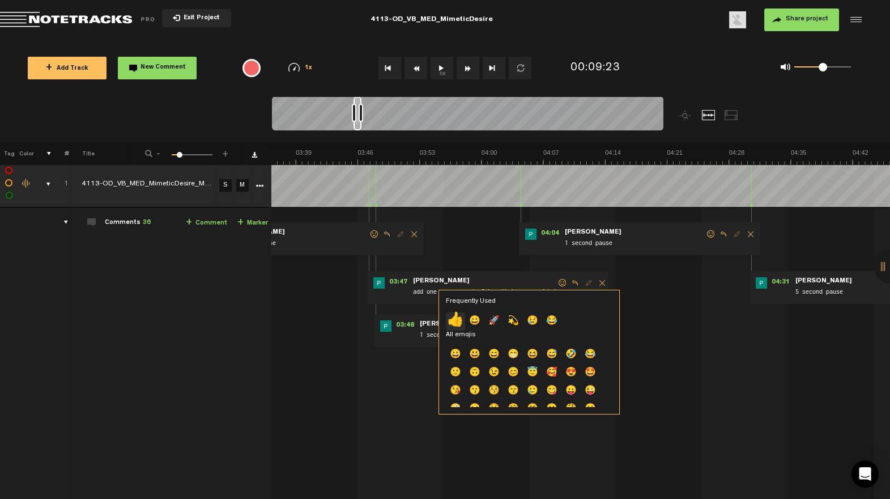
click at [459, 320] on p "👍" at bounding box center [455, 321] width 19 height 18
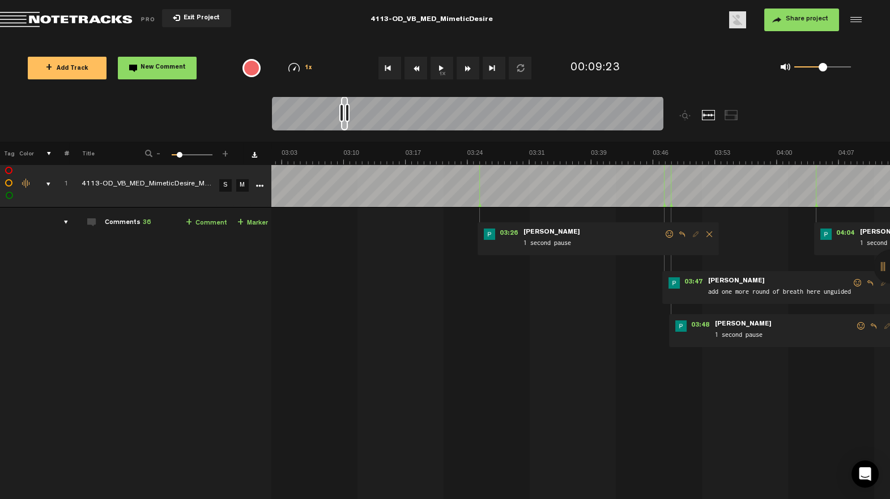
scroll to position [0, 1585]
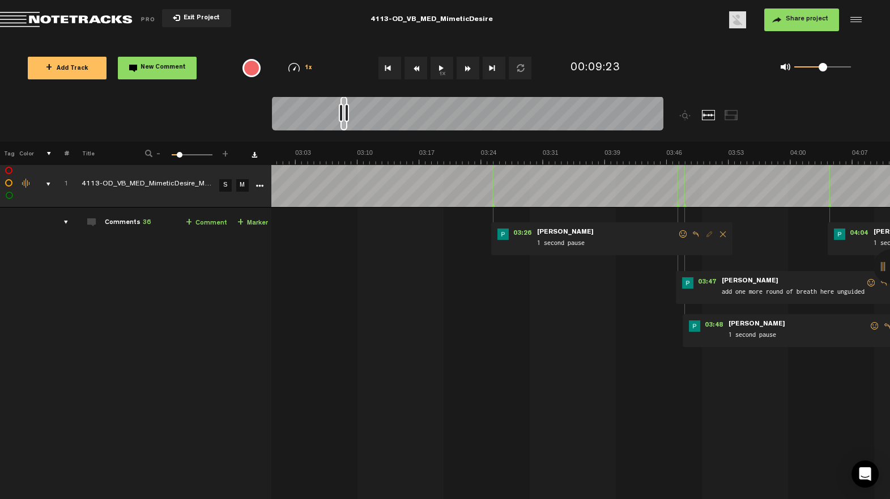
drag, startPoint x: 357, startPoint y: 127, endPoint x: 344, endPoint y: 130, distance: 13.5
click at [344, 129] on div at bounding box center [343, 113] width 7 height 34
click at [678, 234] on span at bounding box center [683, 234] width 11 height 8
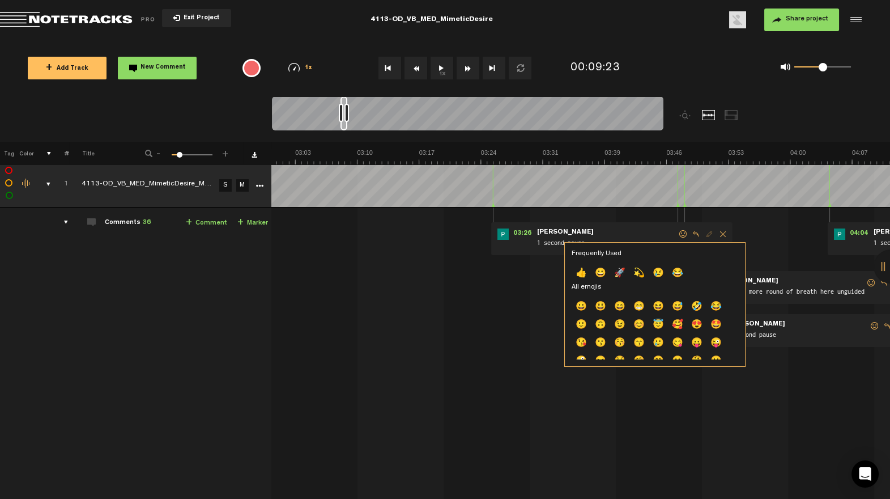
click at [582, 271] on p "👍" at bounding box center [581, 274] width 19 height 18
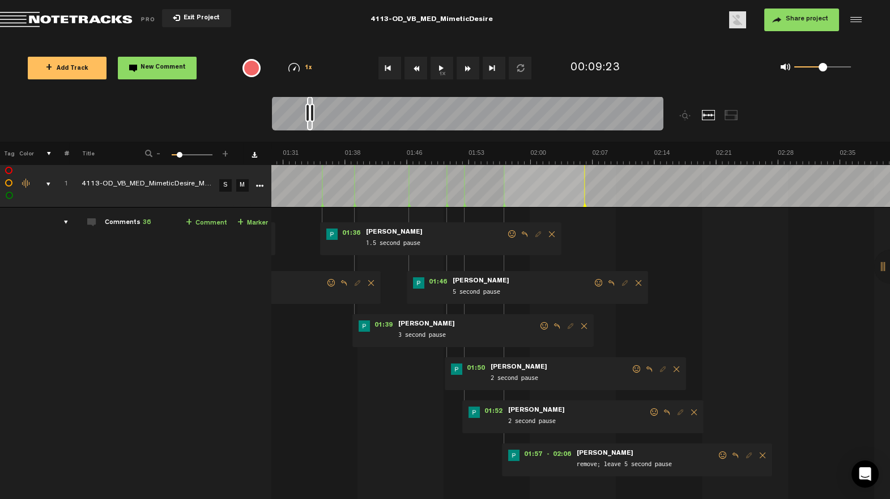
scroll to position [0, 779]
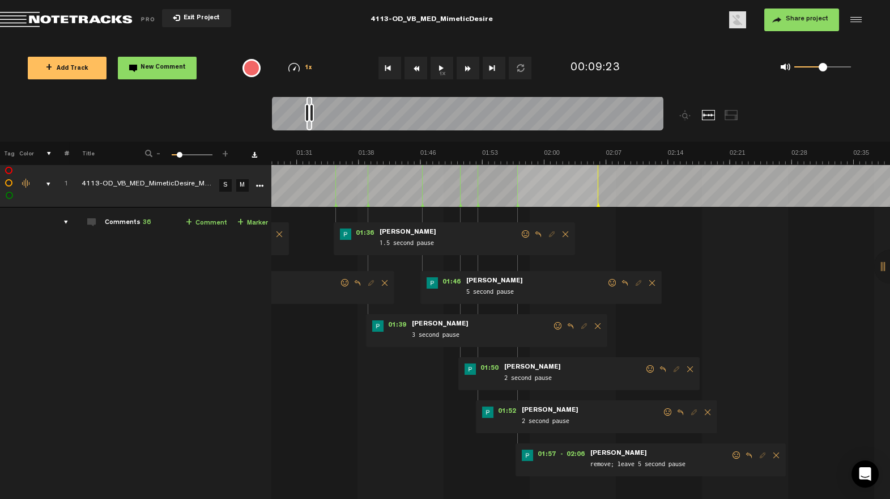
drag, startPoint x: 343, startPoint y: 127, endPoint x: 309, endPoint y: 138, distance: 35.1
click at [309, 138] on div at bounding box center [516, 118] width 489 height 45
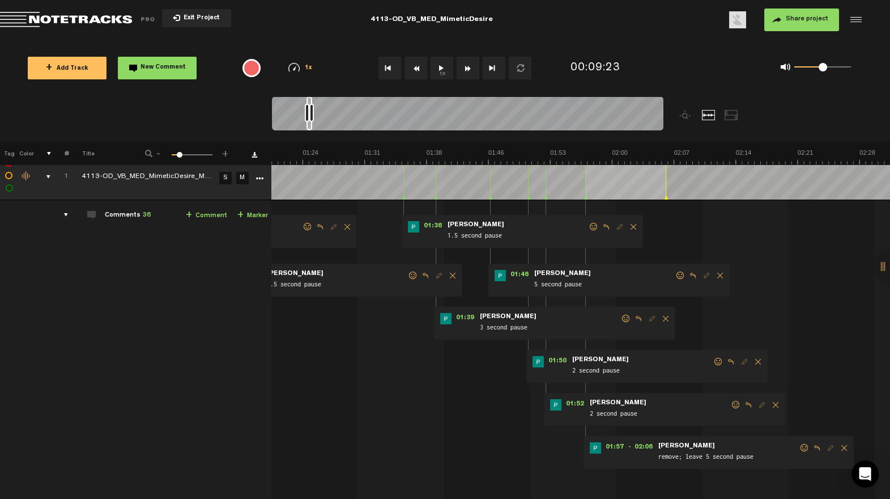
scroll to position [11, 3]
drag, startPoint x: 801, startPoint y: 446, endPoint x: 772, endPoint y: 457, distance: 30.6
click at [801, 446] on span at bounding box center [804, 447] width 11 height 8
click at [705, 481] on p "👍" at bounding box center [704, 486] width 19 height 18
click at [730, 403] on span at bounding box center [735, 404] width 11 height 8
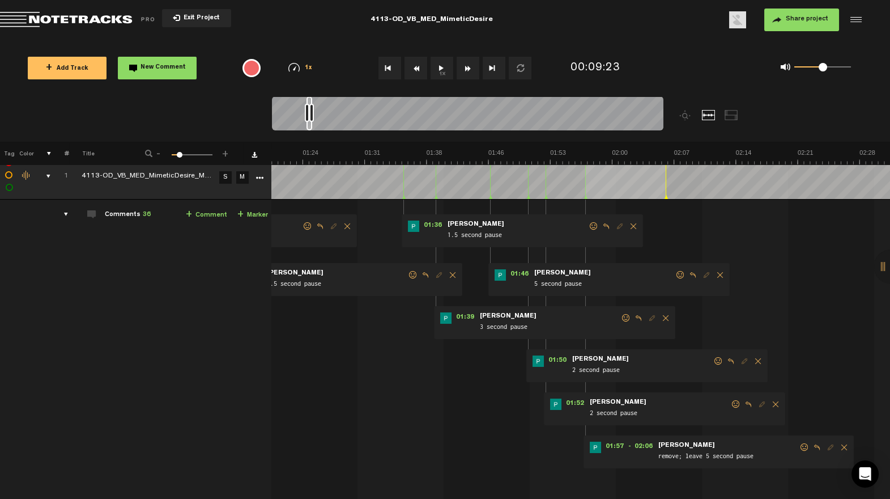
drag, startPoint x: 734, startPoint y: 401, endPoint x: 687, endPoint y: 420, distance: 51.0
click at [734, 401] on span at bounding box center [735, 404] width 11 height 8
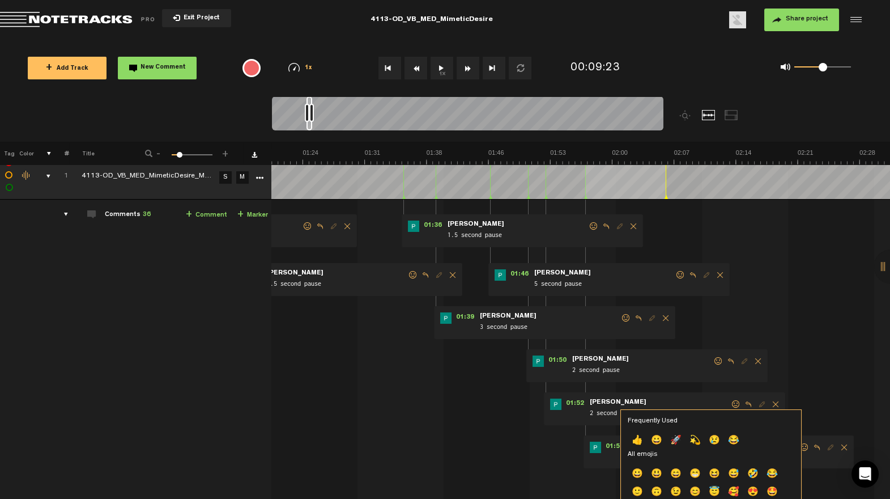
drag, startPoint x: 638, startPoint y: 434, endPoint x: 693, endPoint y: 383, distance: 75.0
click at [637, 435] on p "👍" at bounding box center [637, 441] width 19 height 18
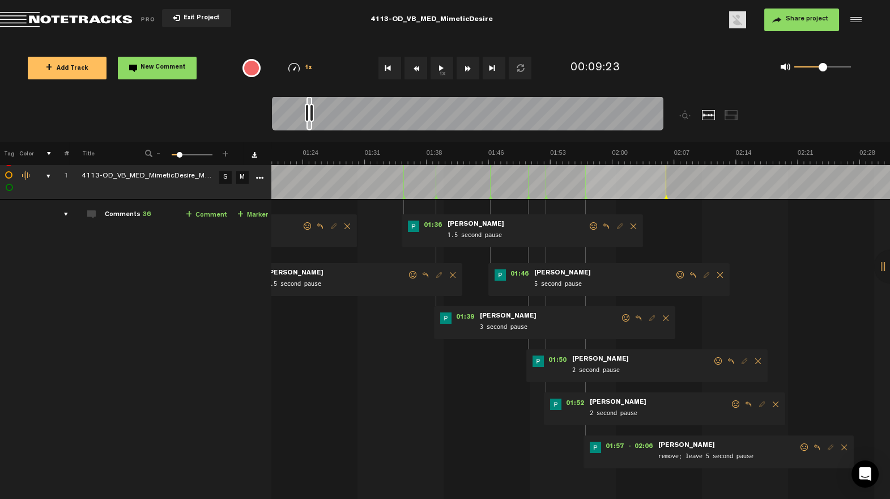
drag, startPoint x: 717, startPoint y: 361, endPoint x: 686, endPoint y: 378, distance: 35.5
click at [717, 361] on span at bounding box center [718, 361] width 11 height 8
drag, startPoint x: 714, startPoint y: 360, endPoint x: 651, endPoint y: 376, distance: 65.3
click at [714, 361] on span at bounding box center [718, 361] width 11 height 8
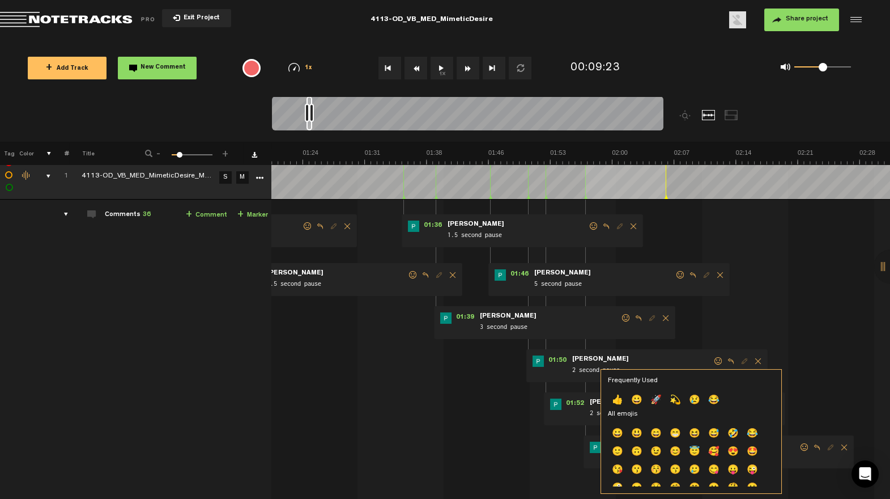
click at [611, 397] on p "👍" at bounding box center [617, 400] width 19 height 18
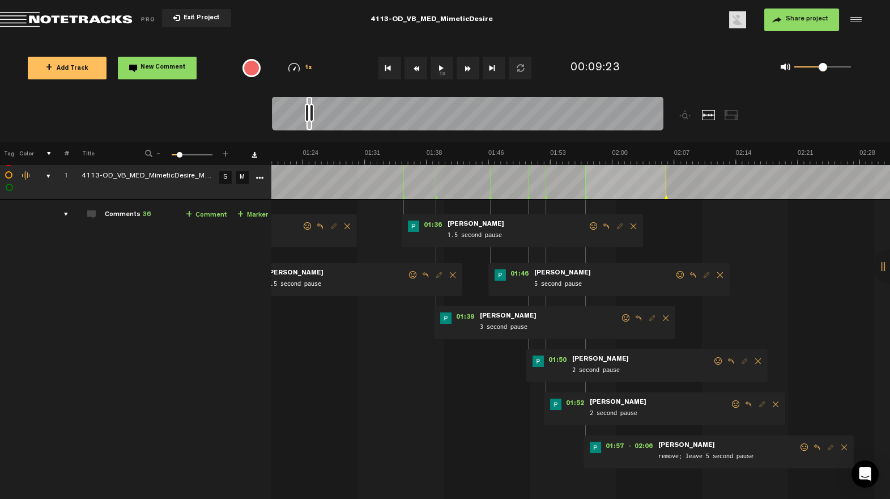
drag, startPoint x: 678, startPoint y: 275, endPoint x: 618, endPoint y: 303, distance: 65.9
click at [677, 275] on span at bounding box center [680, 275] width 11 height 8
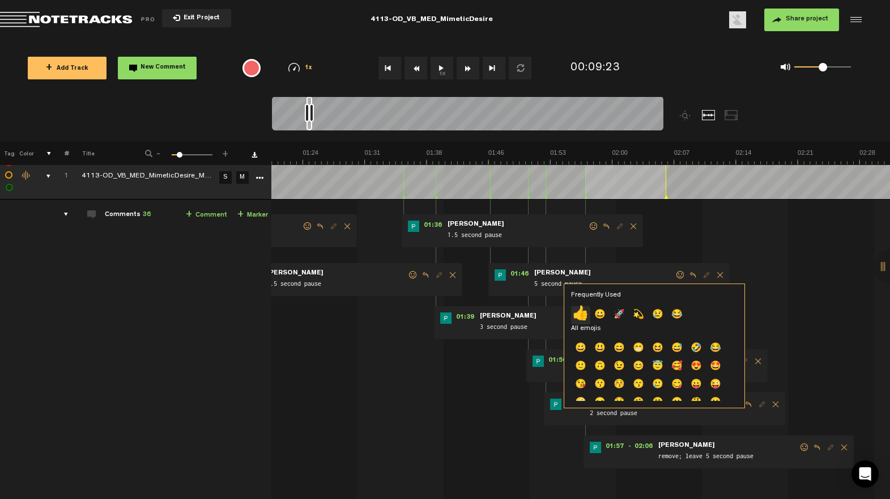
click at [577, 321] on p "👍" at bounding box center [580, 315] width 19 height 18
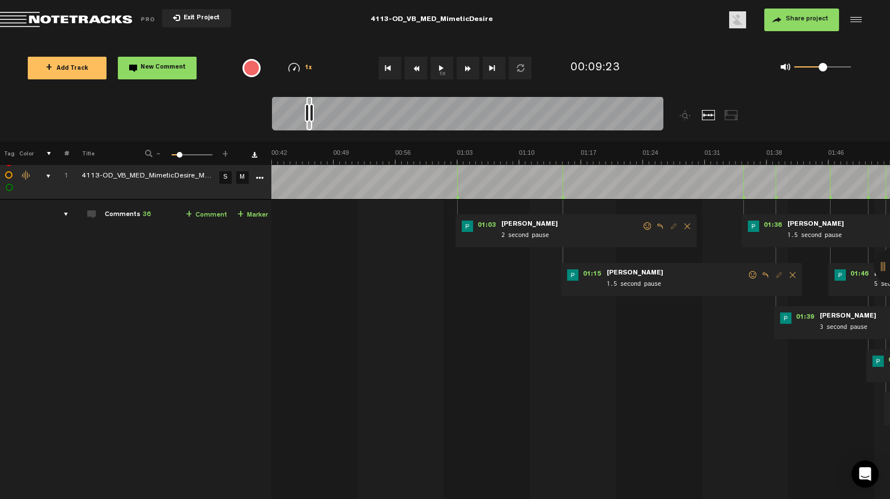
scroll to position [10, 2]
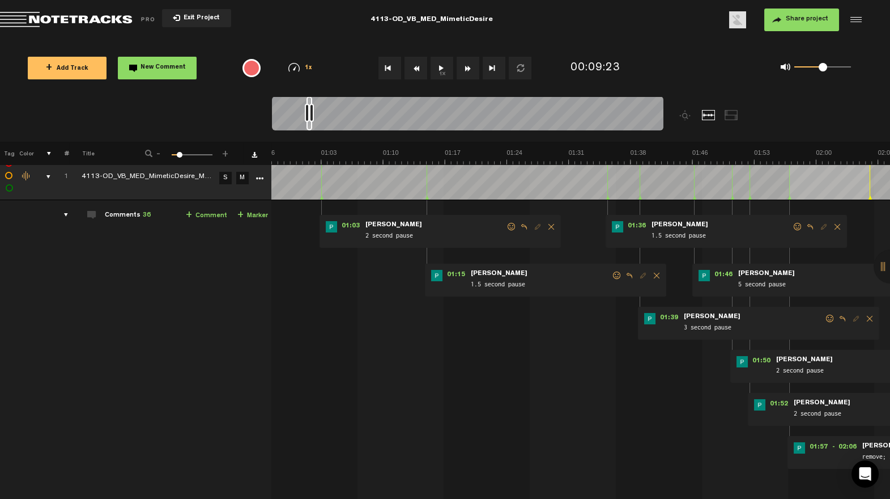
click at [616, 278] on span at bounding box center [616, 275] width 11 height 8
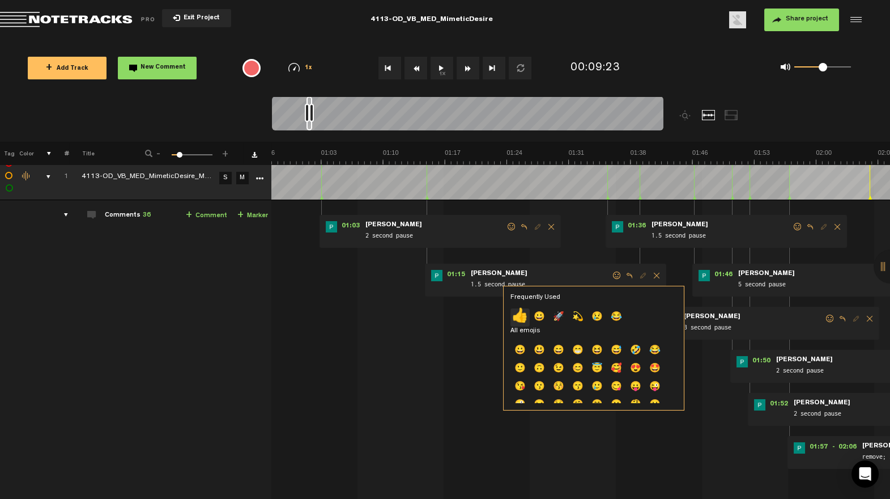
click at [522, 315] on p "👍" at bounding box center [519, 317] width 19 height 18
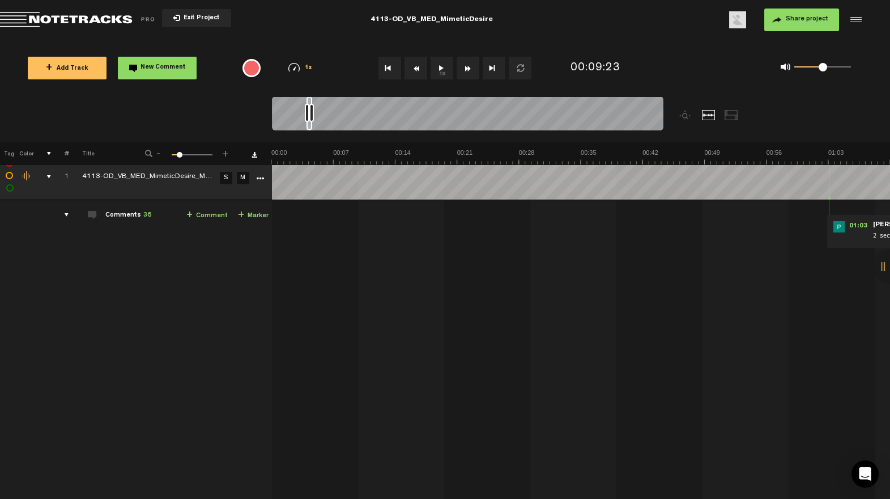
scroll to position [0, 136]
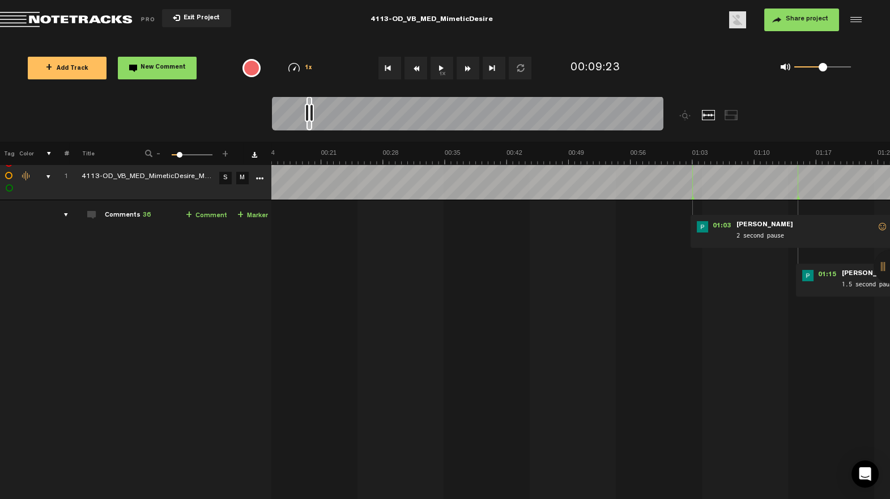
click at [47, 176] on div "comments, stamps & drawings" at bounding box center [44, 176] width 18 height 11
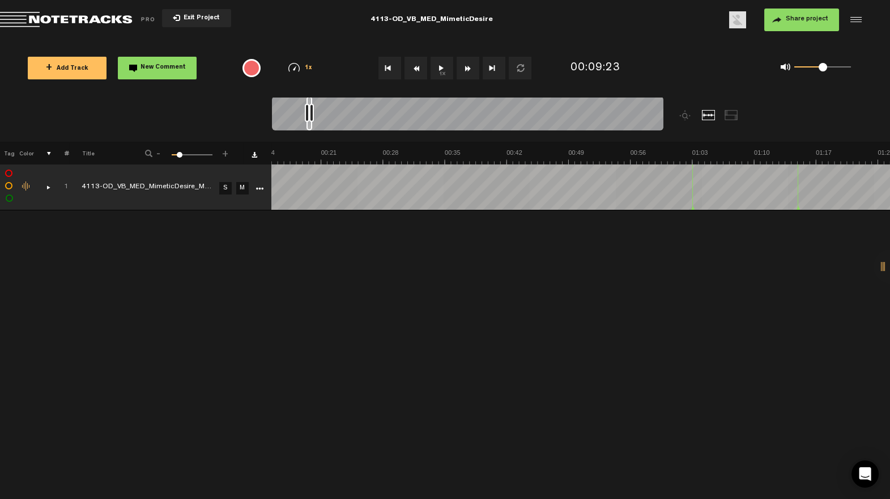
scroll to position [0, 0]
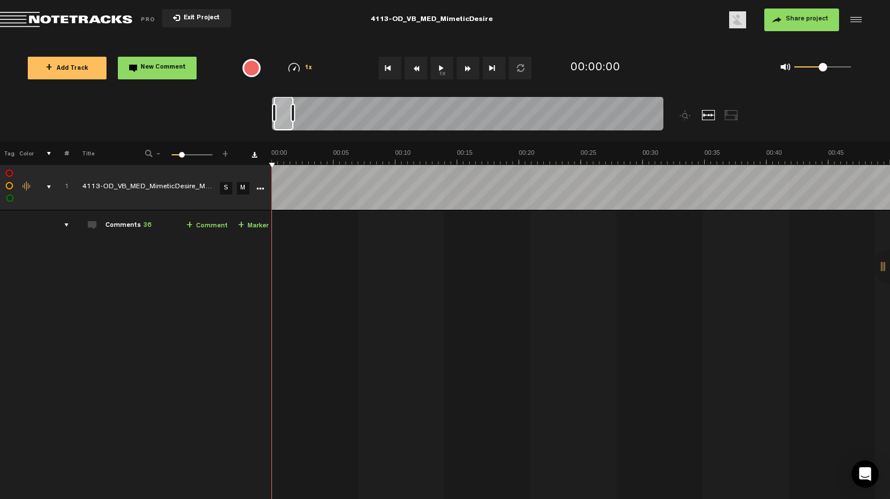
click at [51, 184] on div "comments, stamps & drawings" at bounding box center [45, 186] width 18 height 11
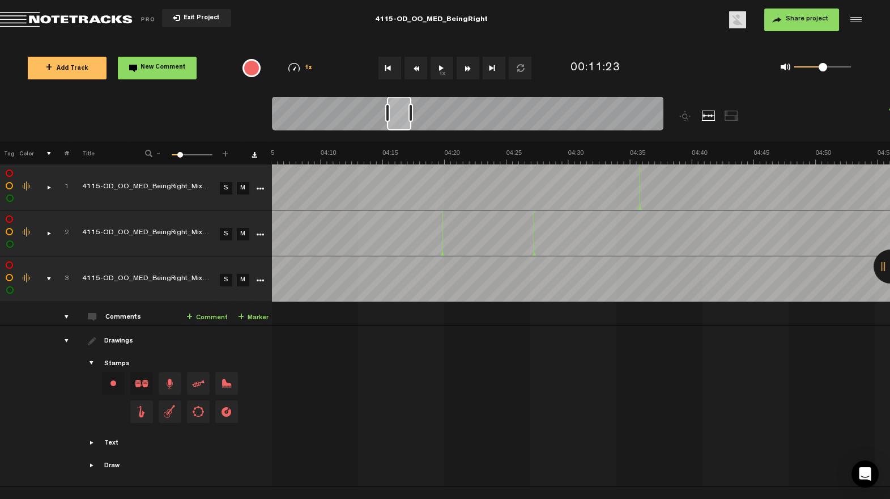
scroll to position [0, 3044]
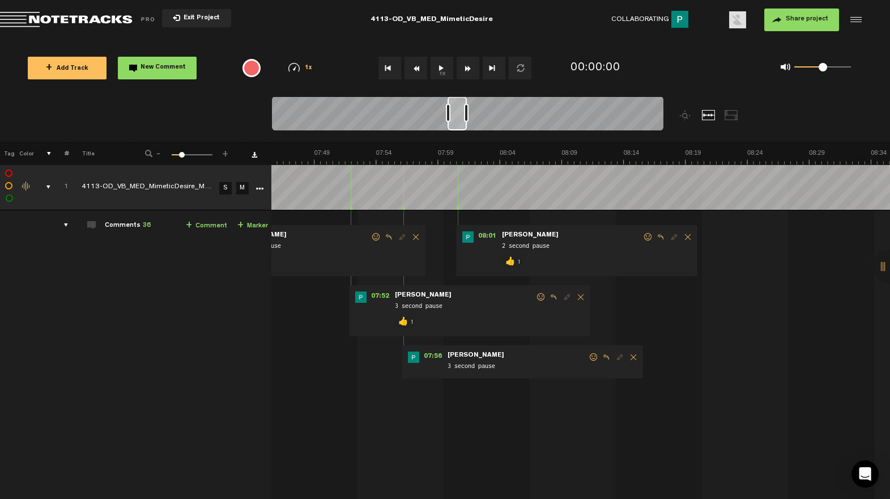
scroll to position [0, 6254]
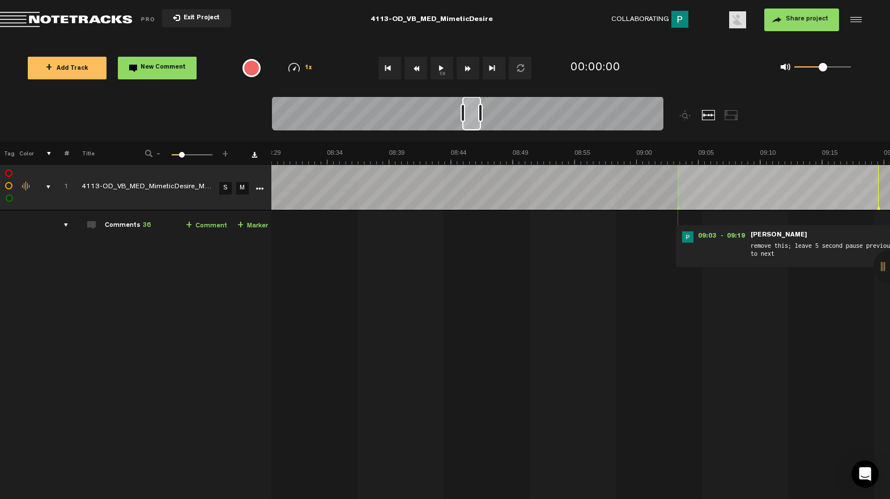
click at [37, 182] on div "comments, stamps & drawings" at bounding box center [44, 186] width 18 height 11
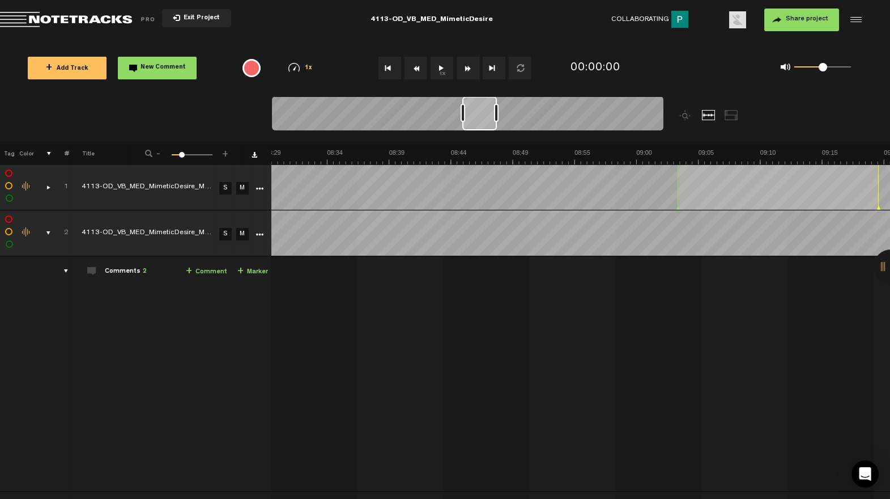
click at [496, 110] on div at bounding box center [496, 113] width 5 height 18
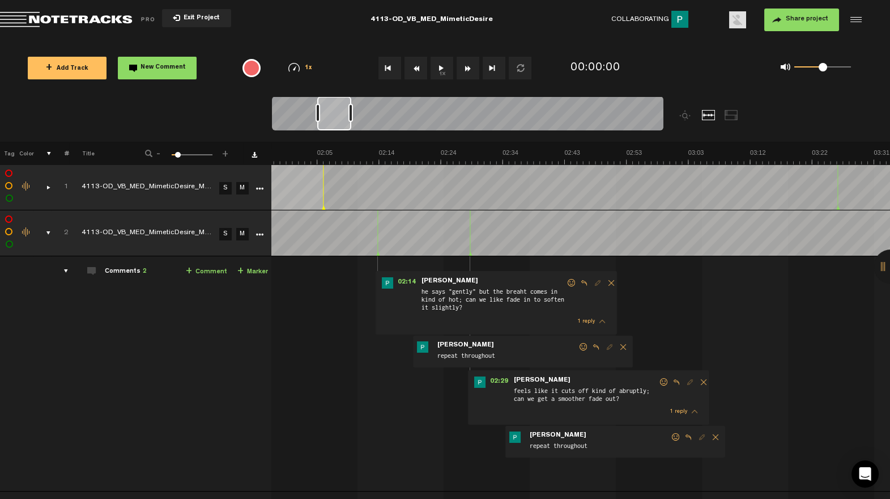
scroll to position [0, 758]
drag, startPoint x: 478, startPoint y: 127, endPoint x: 331, endPoint y: 157, distance: 149.8
click at [331, 40] on div "Loading... 100% + Add Track New Comment 1x 0.25x 0.5x 0.75x 1x 1.25x 1.5x 1.75x…" at bounding box center [445, 40] width 890 height 0
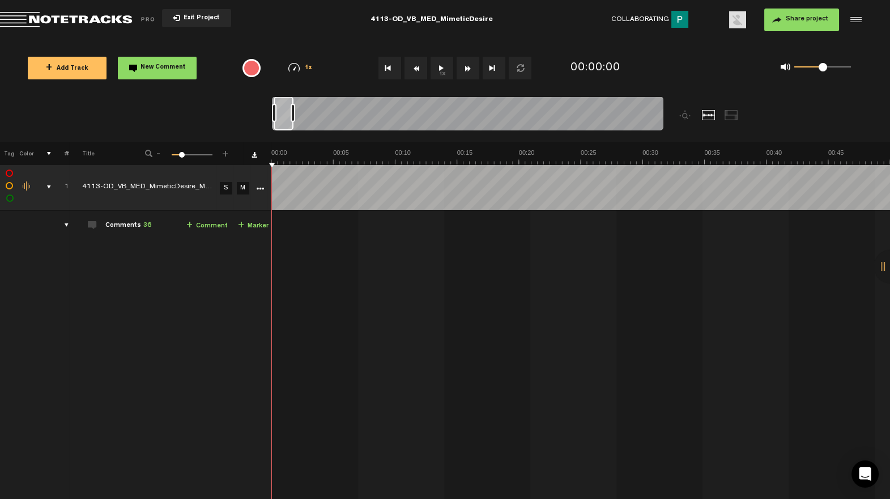
click at [52, 185] on td "1" at bounding box center [61, 187] width 18 height 46
click at [64, 185] on input "1" at bounding box center [61, 187] width 16 height 34
click at [47, 183] on div "comments, stamps & drawings" at bounding box center [45, 186] width 18 height 11
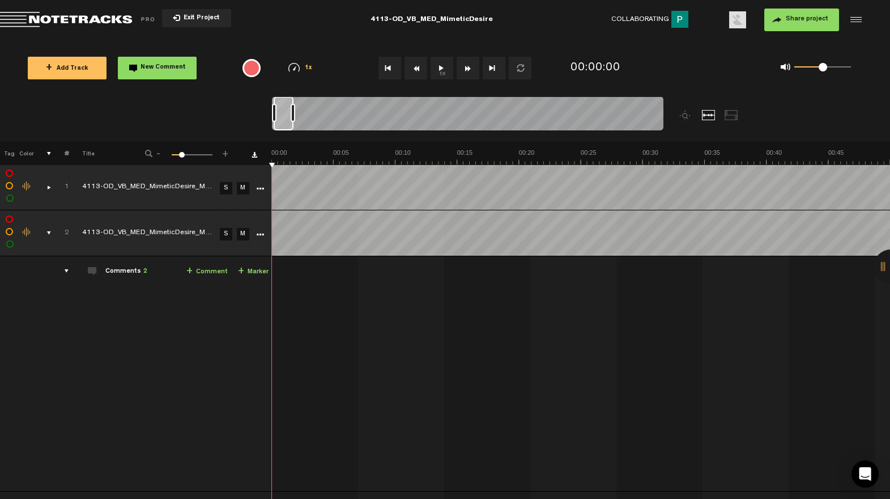
click at [241, 184] on link "M" at bounding box center [243, 188] width 12 height 12
click at [306, 113] on div at bounding box center [467, 115] width 391 height 38
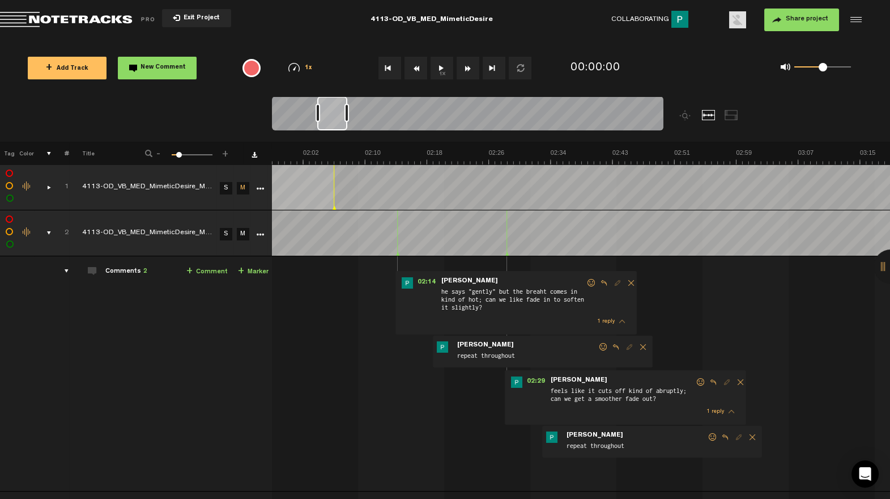
drag, startPoint x: 295, startPoint y: 121, endPoint x: 337, endPoint y: 130, distance: 43.4
click at [338, 130] on div at bounding box center [332, 113] width 30 height 34
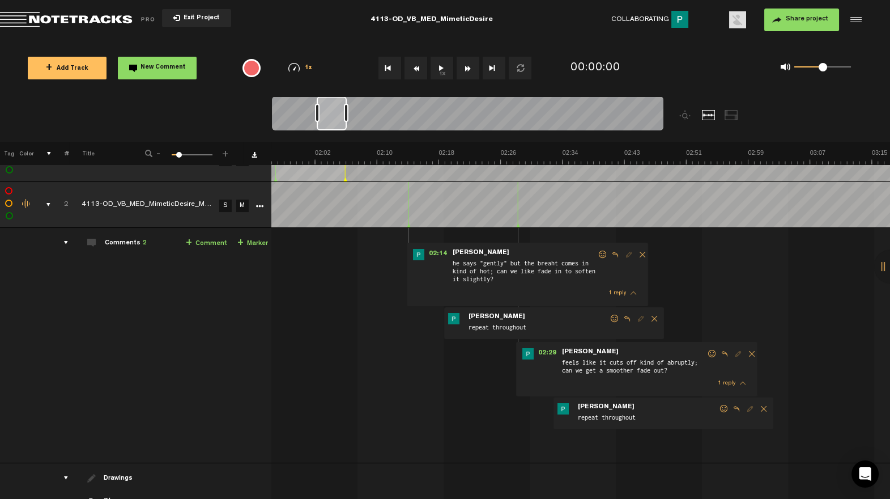
scroll to position [28, 2]
click at [551, 354] on span "02:29" at bounding box center [547, 353] width 27 height 11
click at [42, 203] on div "comments, stamps & drawings" at bounding box center [44, 204] width 18 height 11
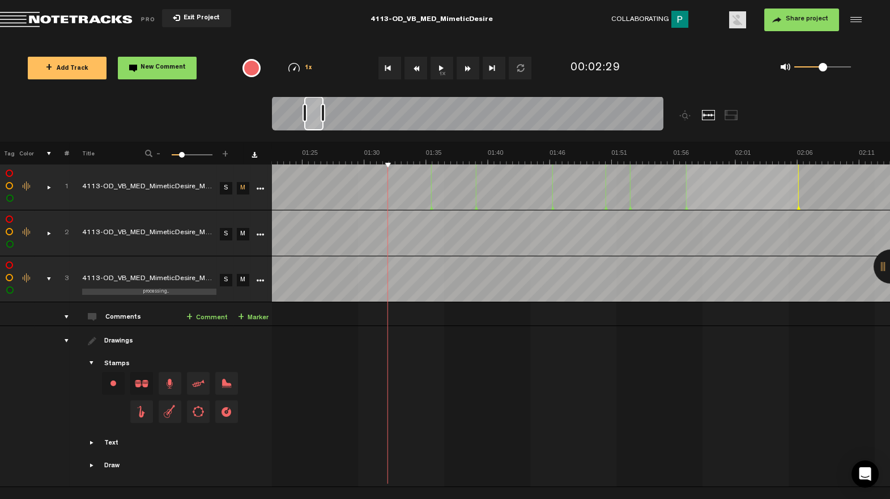
scroll to position [0, 0]
